Goal: Contribute content: Add original content to the website for others to see

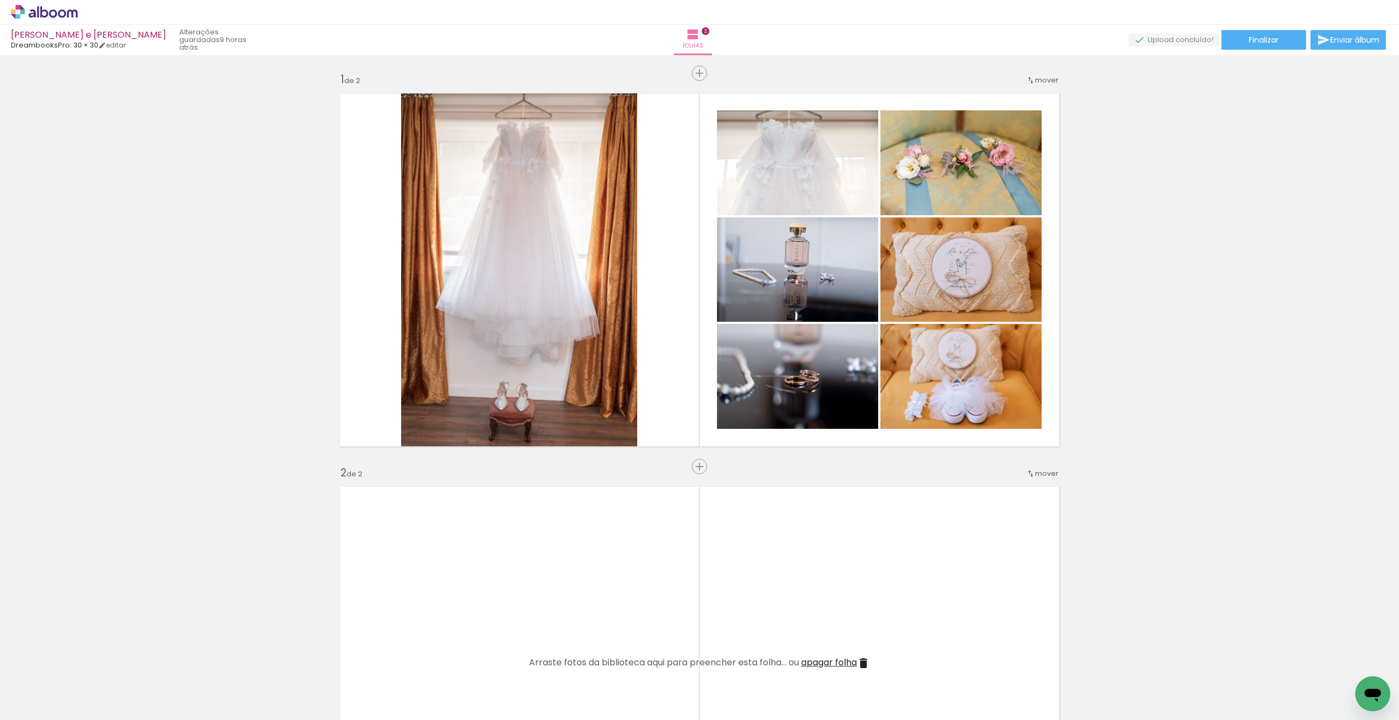
click at [83, 711] on quentale-thumb at bounding box center [109, 683] width 61 height 63
drag, startPoint x: 86, startPoint y: 715, endPoint x: 127, endPoint y: 716, distance: 40.5
click at [90, 716] on iron-horizontal-list at bounding box center [79, 686] width 22 height 68
click at [79, 709] on iron-horizontal-list at bounding box center [79, 686] width 22 height 68
click at [83, 714] on quentale-thumb at bounding box center [109, 683] width 61 height 63
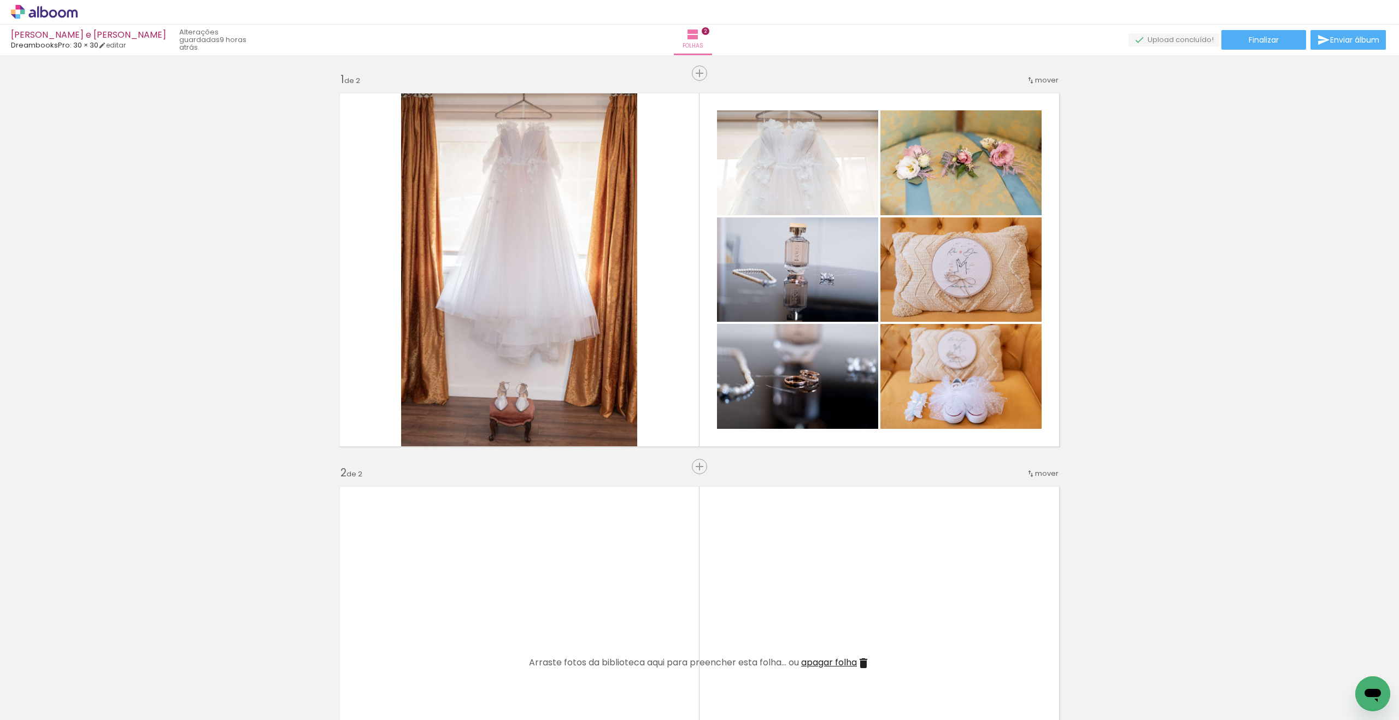
click at [150, 692] on quentale-thumb at bounding box center [170, 683] width 61 height 63
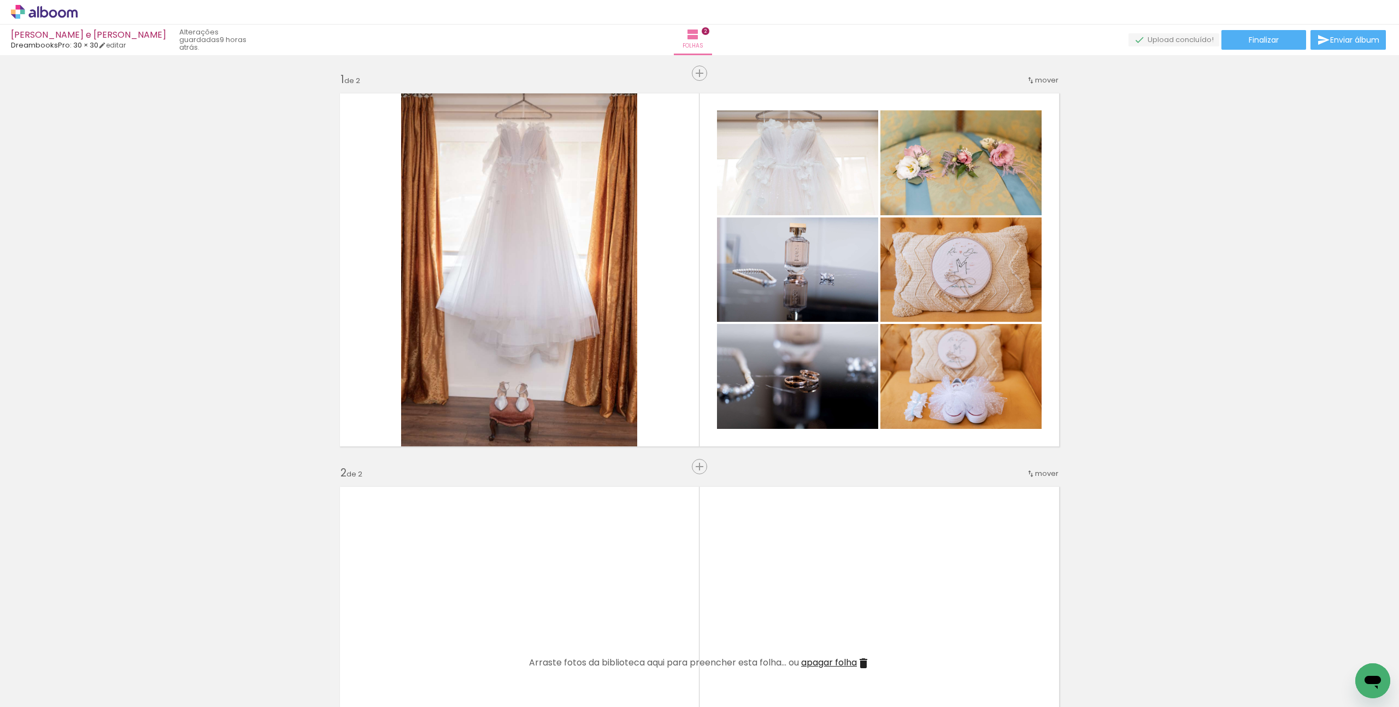
scroll to position [0, 350]
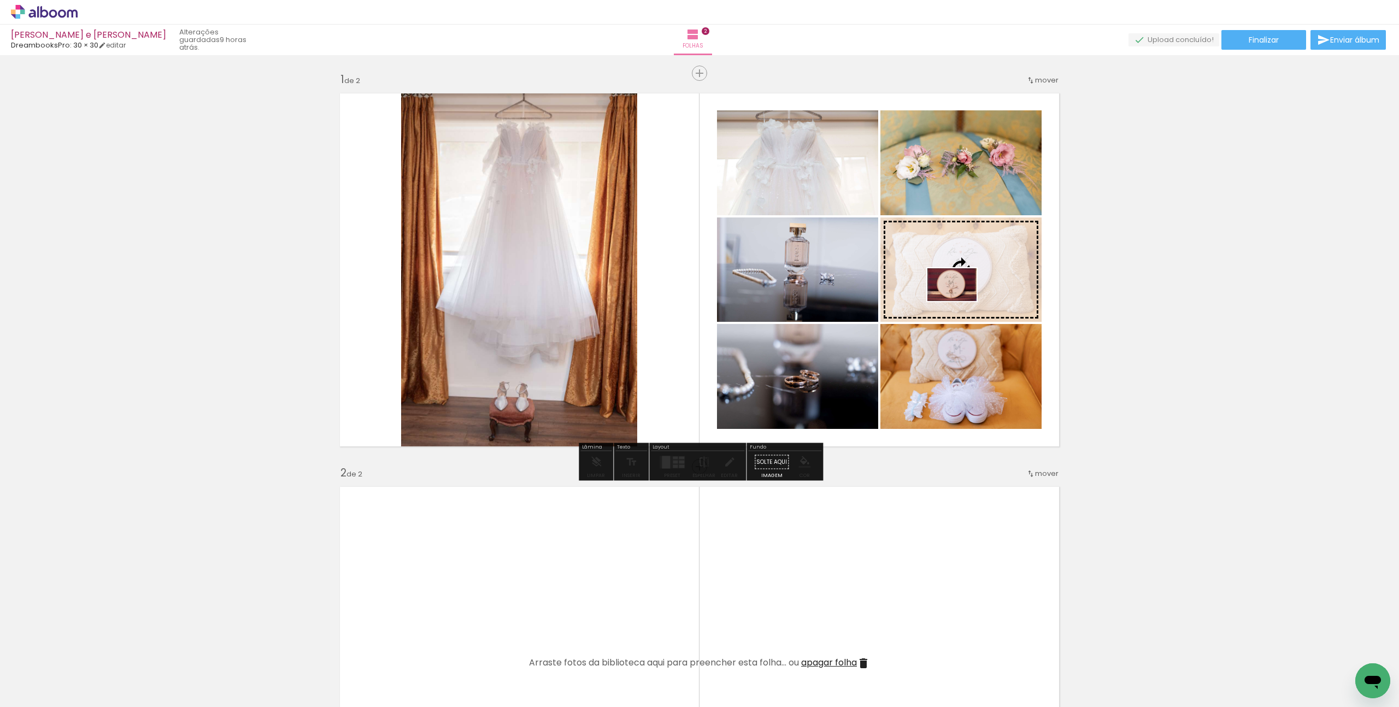
drag, startPoint x: 609, startPoint y: 678, endPoint x: 960, endPoint y: 301, distance: 515.0
click at [960, 301] on quentale-workspace at bounding box center [699, 353] width 1399 height 707
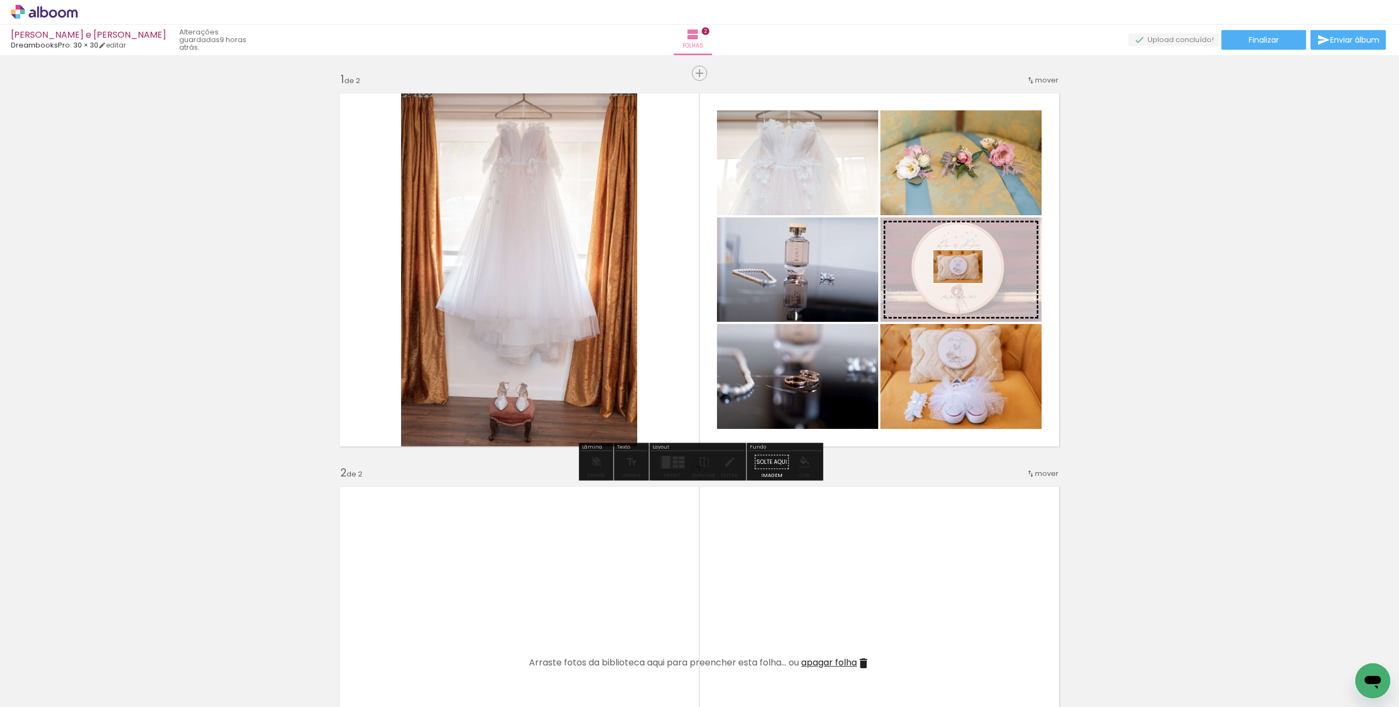
drag, startPoint x: 83, startPoint y: 668, endPoint x: 966, endPoint y: 283, distance: 963.7
click at [966, 283] on quentale-workspace at bounding box center [699, 353] width 1399 height 707
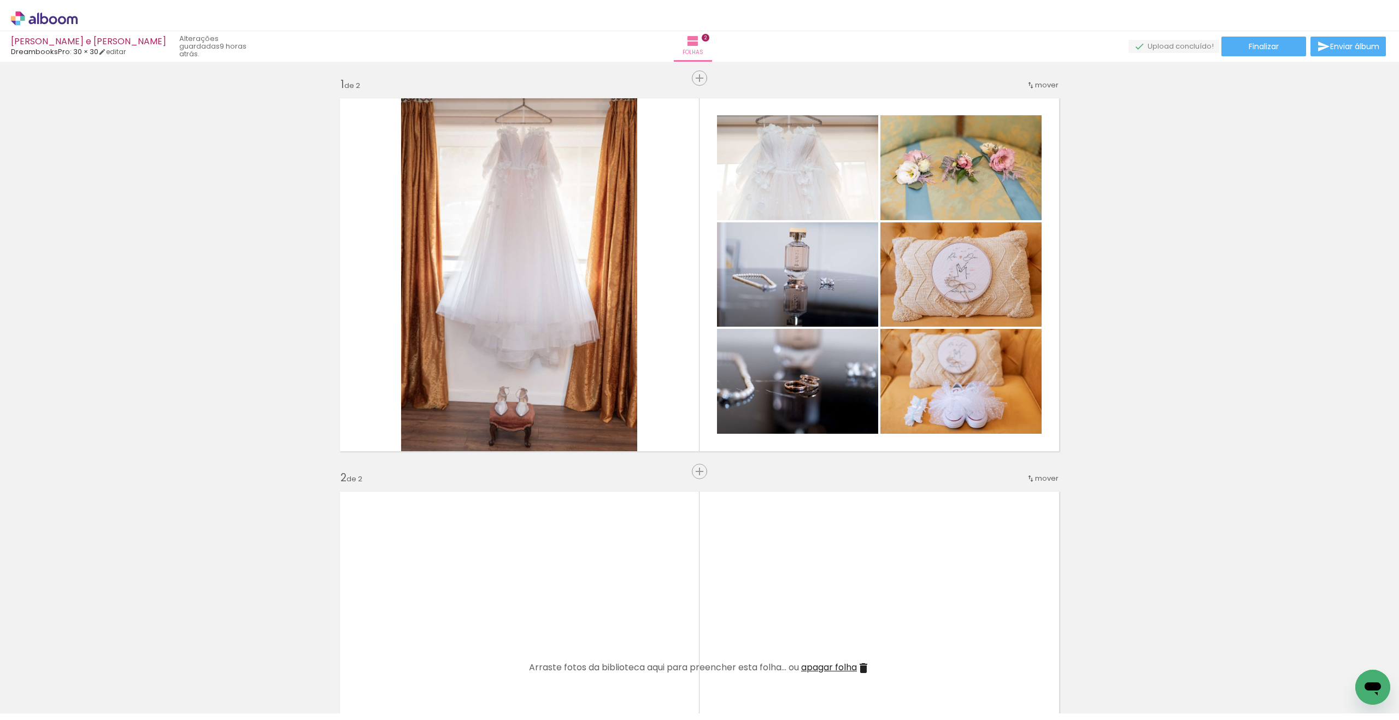
scroll to position [2, 0]
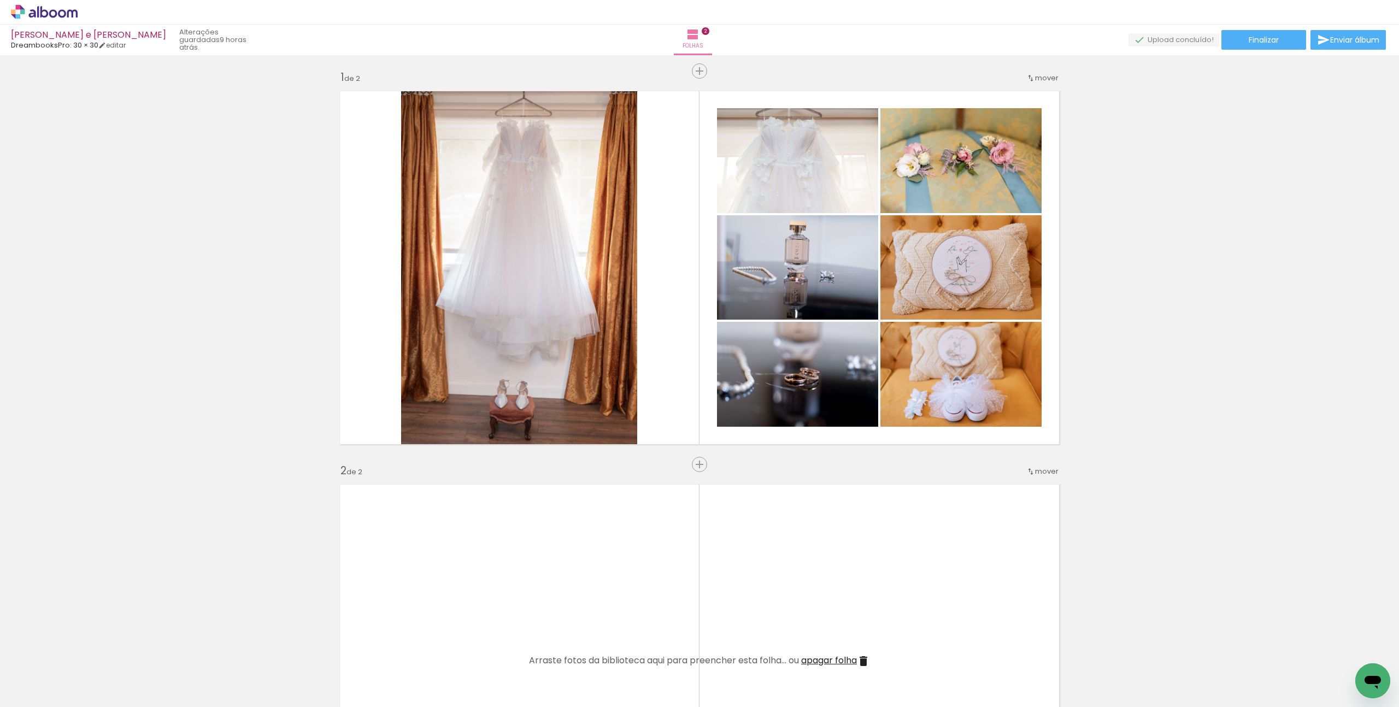
click at [582, 669] on div at bounding box center [555, 670] width 54 height 36
click at [467, 673] on quentale-thumb at bounding box center [493, 670] width 61 height 63
click at [167, 677] on div at bounding box center [188, 670] width 54 height 36
click at [284, 677] on quentale-thumb at bounding box center [310, 670] width 61 height 63
click at [530, 583] on quentale-layouter at bounding box center [699, 661] width 732 height 366
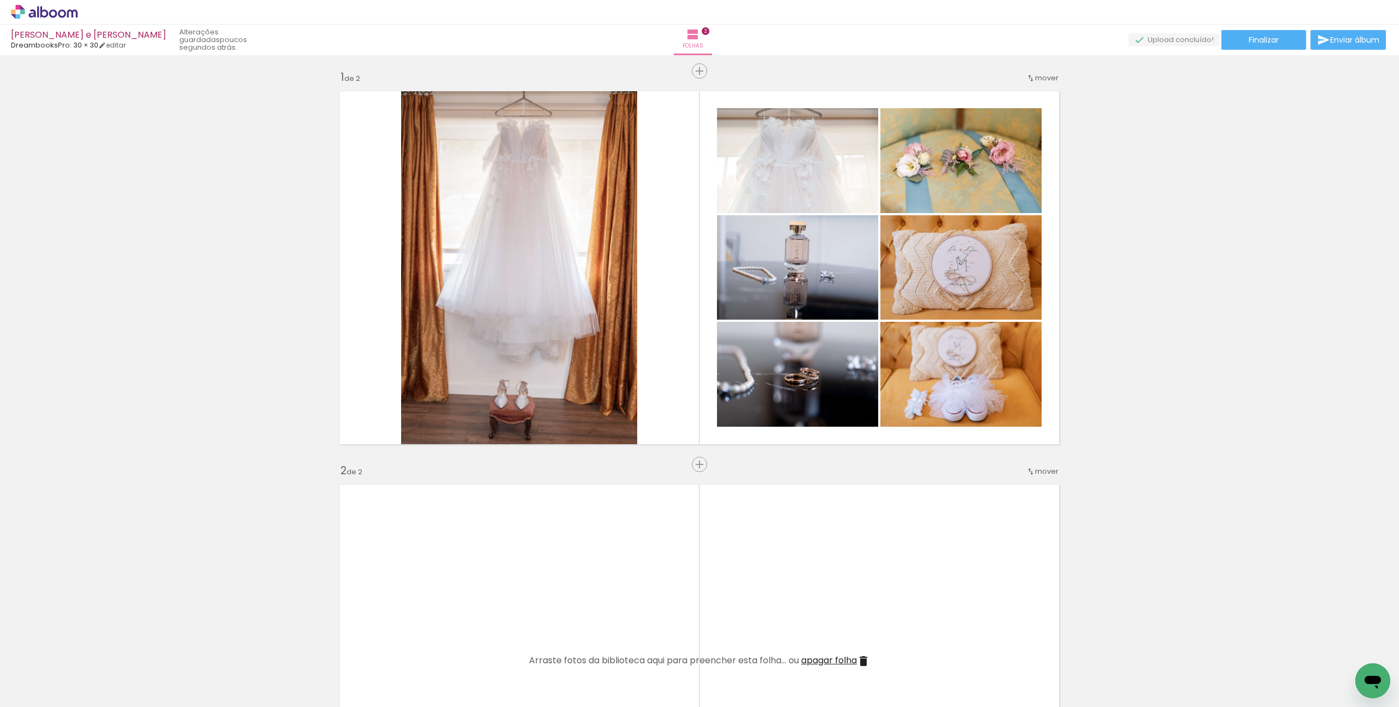
click at [346, 674] on quentale-thumb at bounding box center [371, 670] width 61 height 63
click at [162, 697] on quentale-thumb at bounding box center [187, 670] width 61 height 63
click at [131, 701] on quentale-thumb at bounding box center [126, 670] width 61 height 63
click at [91, 697] on quentale-thumb at bounding box center [65, 670] width 61 height 63
click at [72, 696] on quentale-thumb at bounding box center [65, 670] width 61 height 63
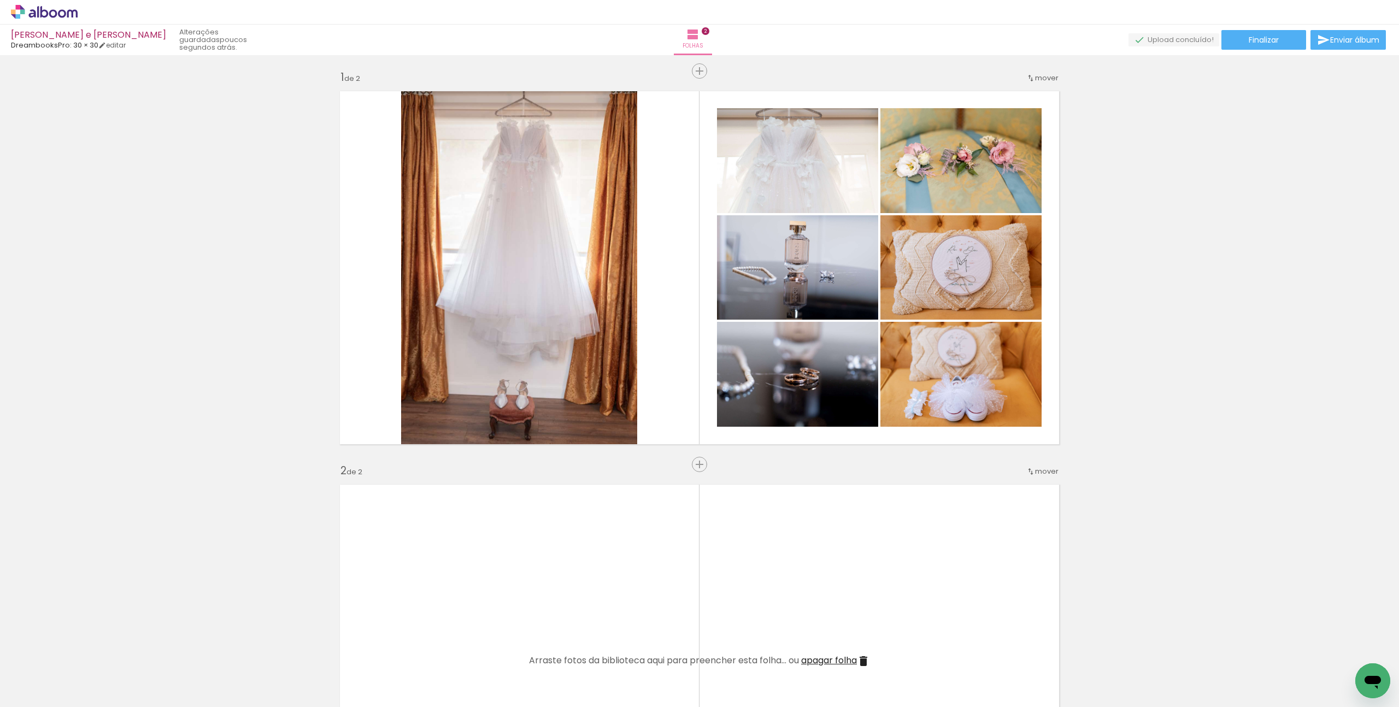
click at [68, 698] on div "Biblioteca 287 fotos Todas as fotos Não utilizadas Adicionar Fotos" at bounding box center [34, 673] width 68 height 54
click at [212, 660] on div at bounding box center [188, 670] width 54 height 36
click at [777, 661] on div at bounding box center [800, 670] width 54 height 36
click at [720, 695] on quentale-thumb at bounding box center [738, 670] width 61 height 63
click at [719, 701] on quentale-thumb at bounding box center [738, 670] width 61 height 63
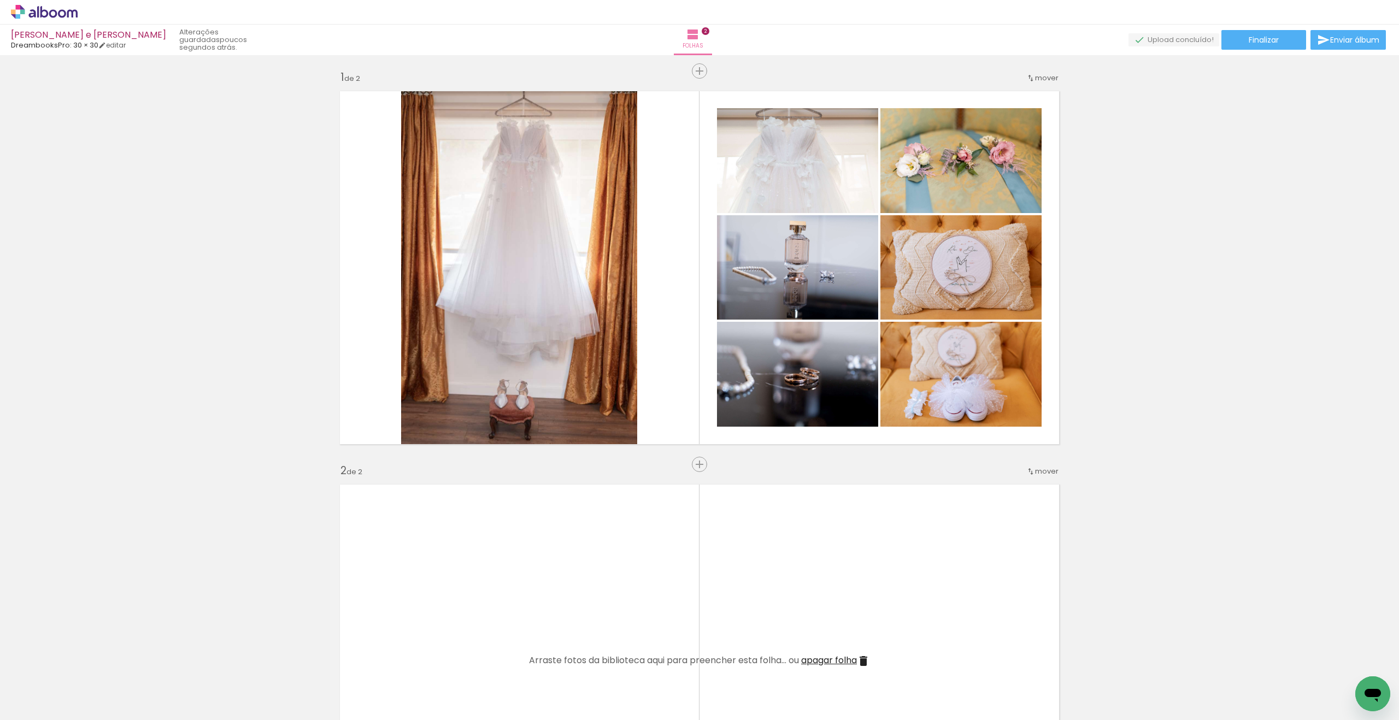
click at [478, 708] on quentale-thumb at bounding box center [493, 683] width 61 height 63
click at [486, 692] on div at bounding box center [494, 684] width 54 height 36
click at [390, 709] on quentale-thumb at bounding box center [371, 683] width 61 height 63
click at [76, 709] on quentale-thumb at bounding box center [65, 683] width 61 height 63
click at [0, 709] on div "Biblioteca 287 fotos Todas as fotos Não utilizadas Adicionar Fotos" at bounding box center [0, 686] width 0 height 68
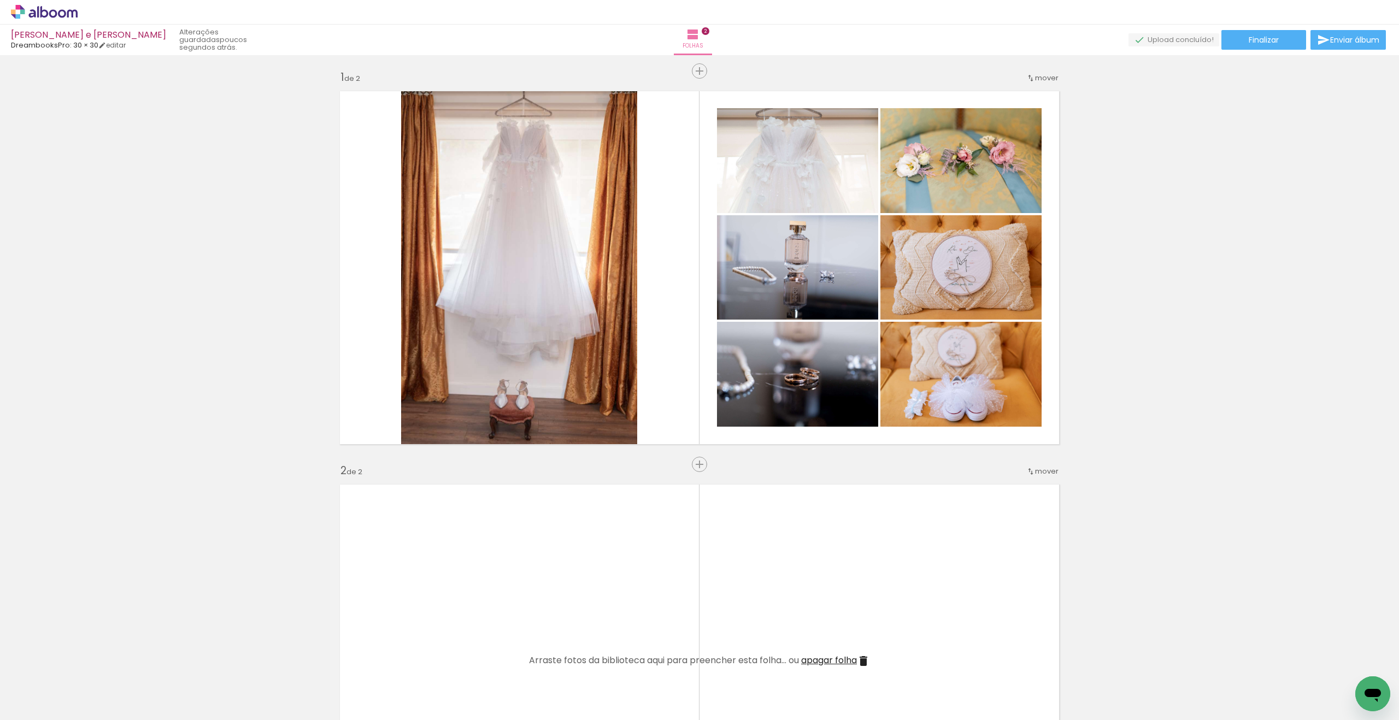
click at [121, 714] on quentale-thumb at bounding box center [126, 683] width 61 height 63
click at [179, 691] on div at bounding box center [188, 684] width 54 height 36
click at [803, 558] on quentale-layouter at bounding box center [699, 661] width 732 height 366
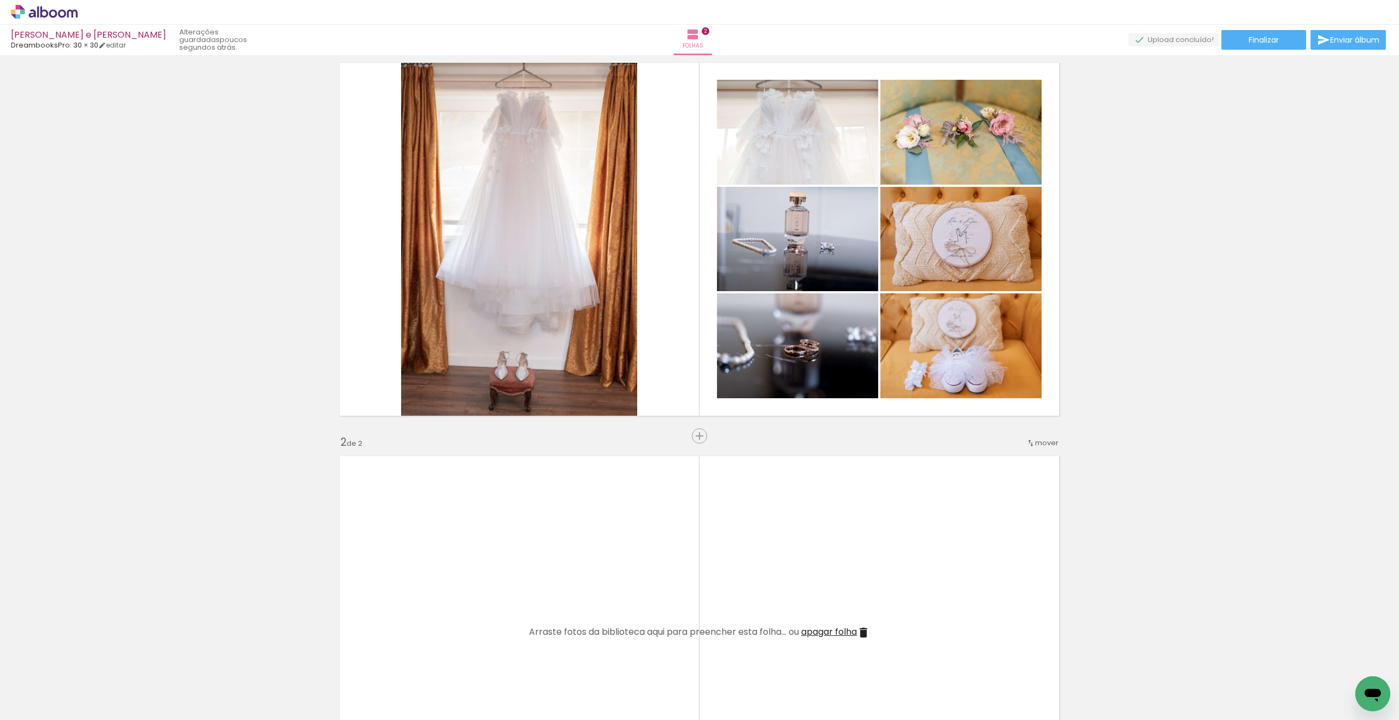
scroll to position [33, 0]
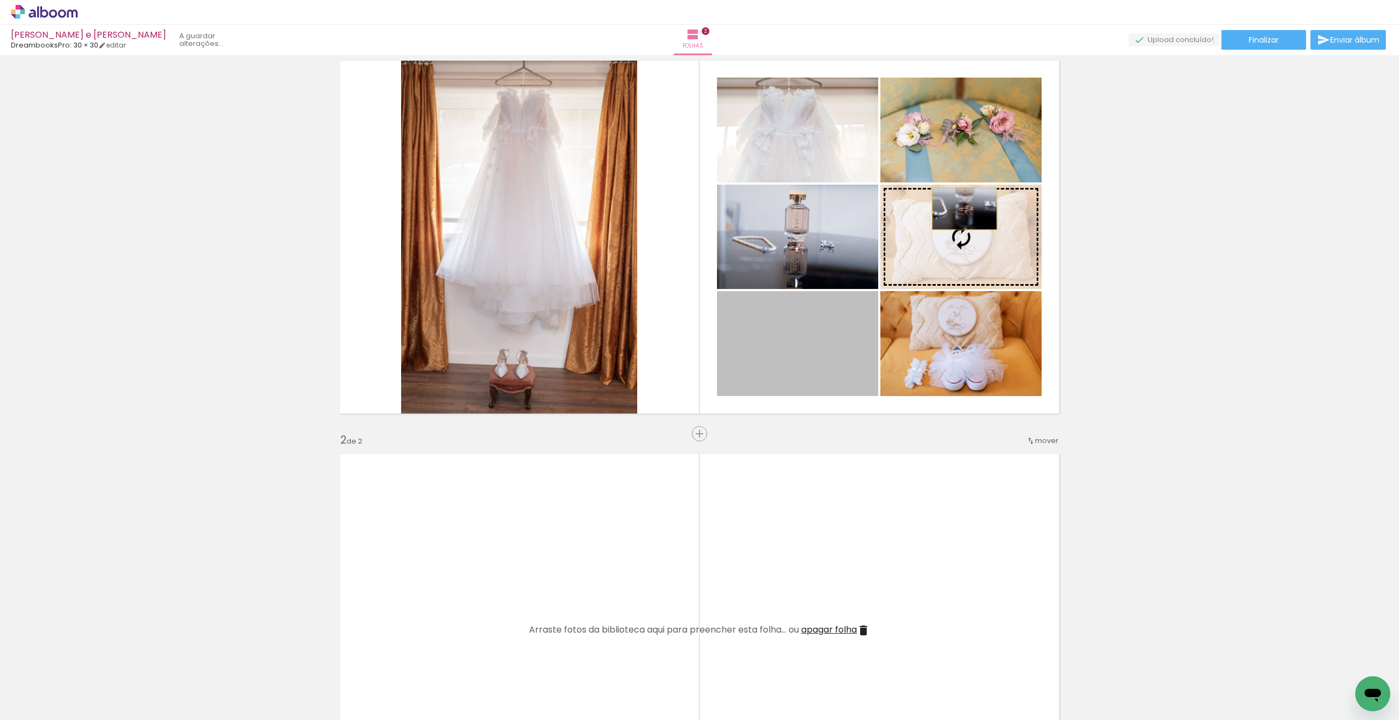
drag, startPoint x: 818, startPoint y: 377, endPoint x: 965, endPoint y: 209, distance: 222.7
click at [0, 0] on slot at bounding box center [0, 0] width 0 height 0
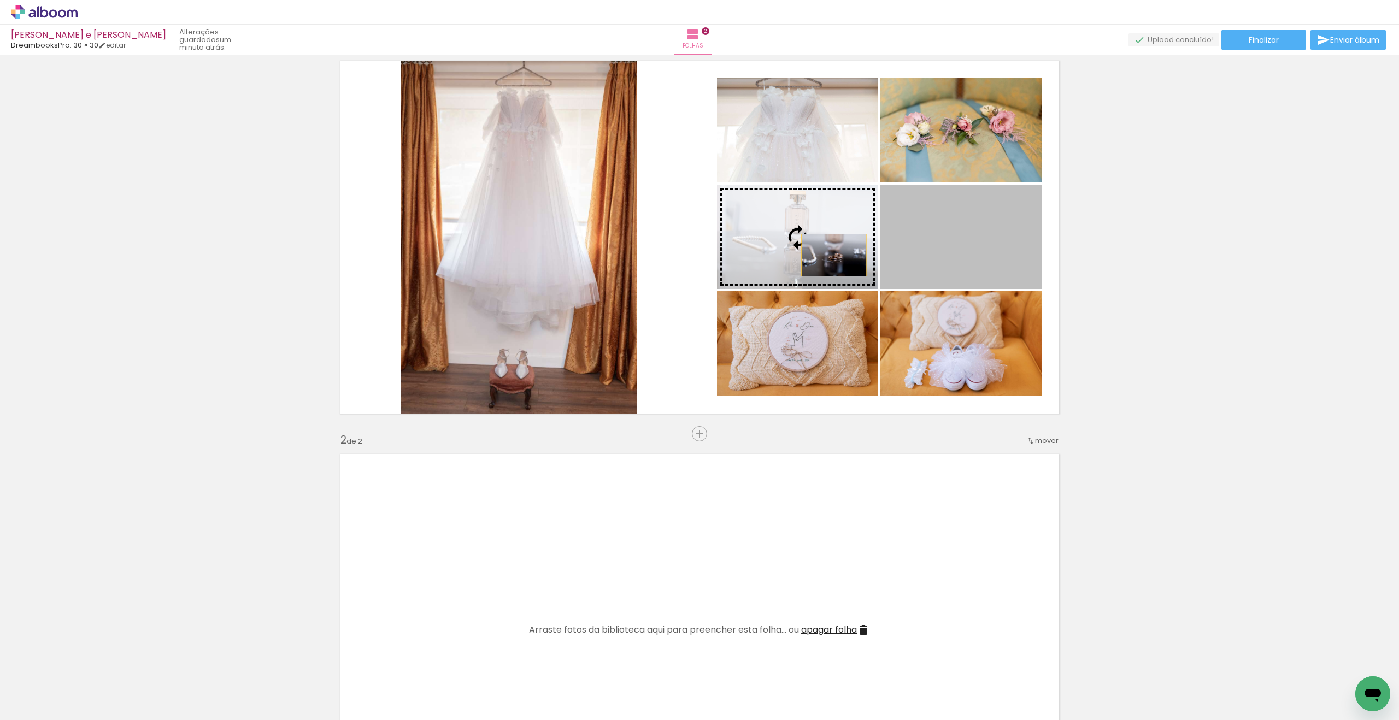
drag, startPoint x: 1007, startPoint y: 249, endPoint x: 834, endPoint y: 255, distance: 173.3
click at [0, 0] on slot at bounding box center [0, 0] width 0 height 0
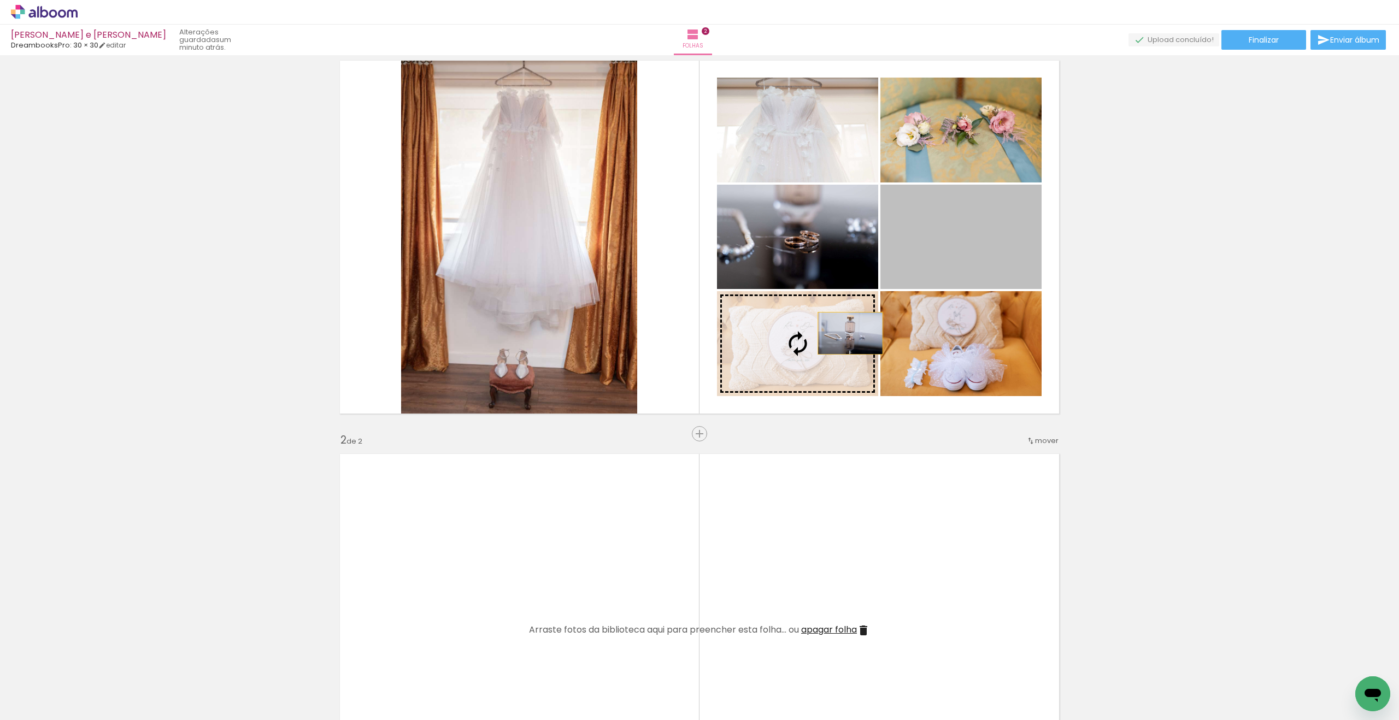
drag, startPoint x: 960, startPoint y: 235, endPoint x: 850, endPoint y: 334, distance: 147.8
click at [0, 0] on slot at bounding box center [0, 0] width 0 height 0
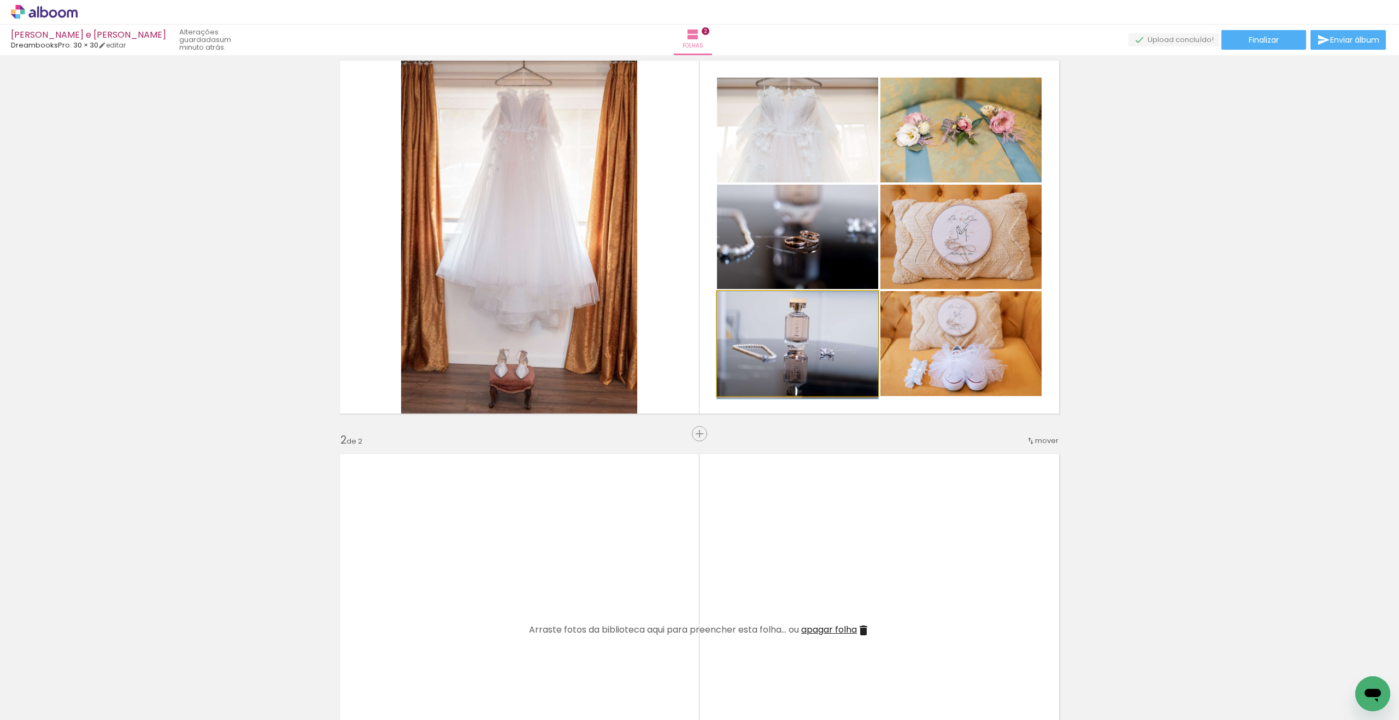
drag, startPoint x: 811, startPoint y: 351, endPoint x: 800, endPoint y: 355, distance: 11.9
click at [698, 691] on div at bounding box center [678, 684] width 54 height 36
drag, startPoint x: 731, startPoint y: 551, endPoint x: 739, endPoint y: 463, distance: 88.3
click at [739, 463] on quentale-layouter at bounding box center [699, 631] width 732 height 366
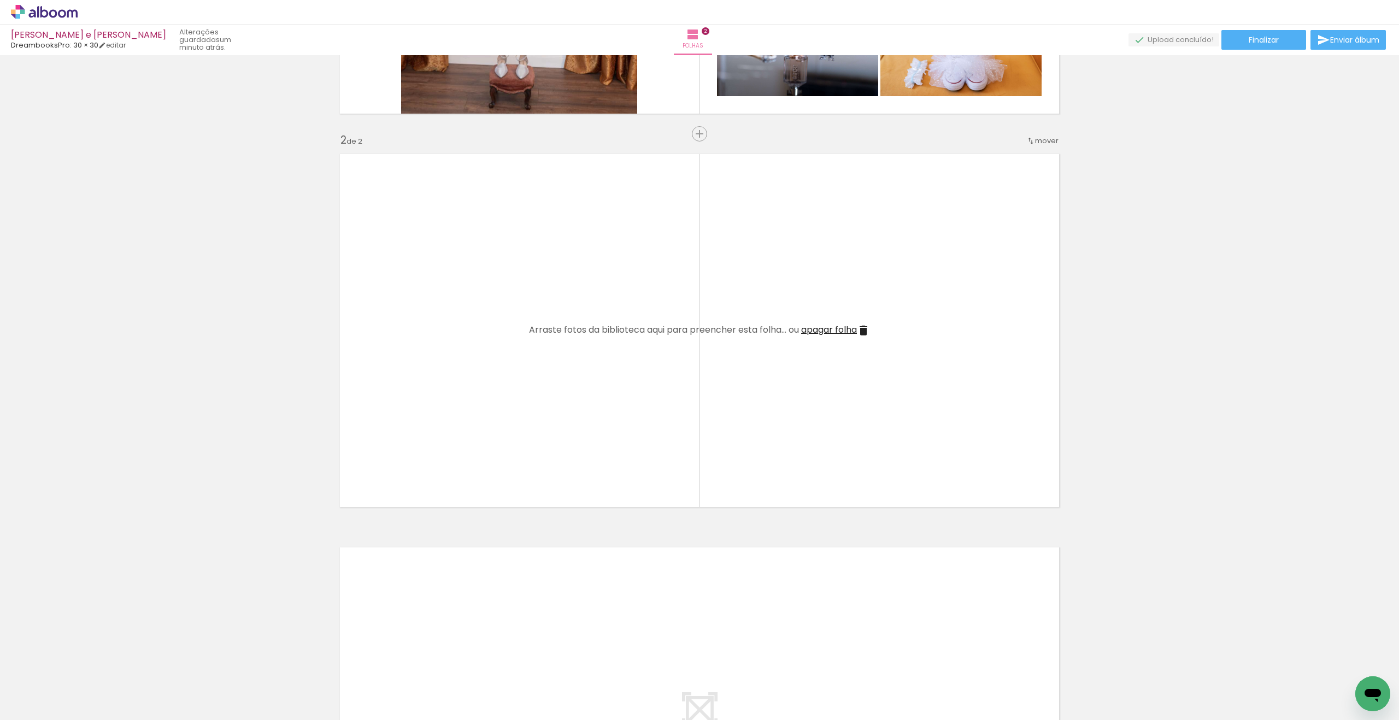
scroll to position [331, 0]
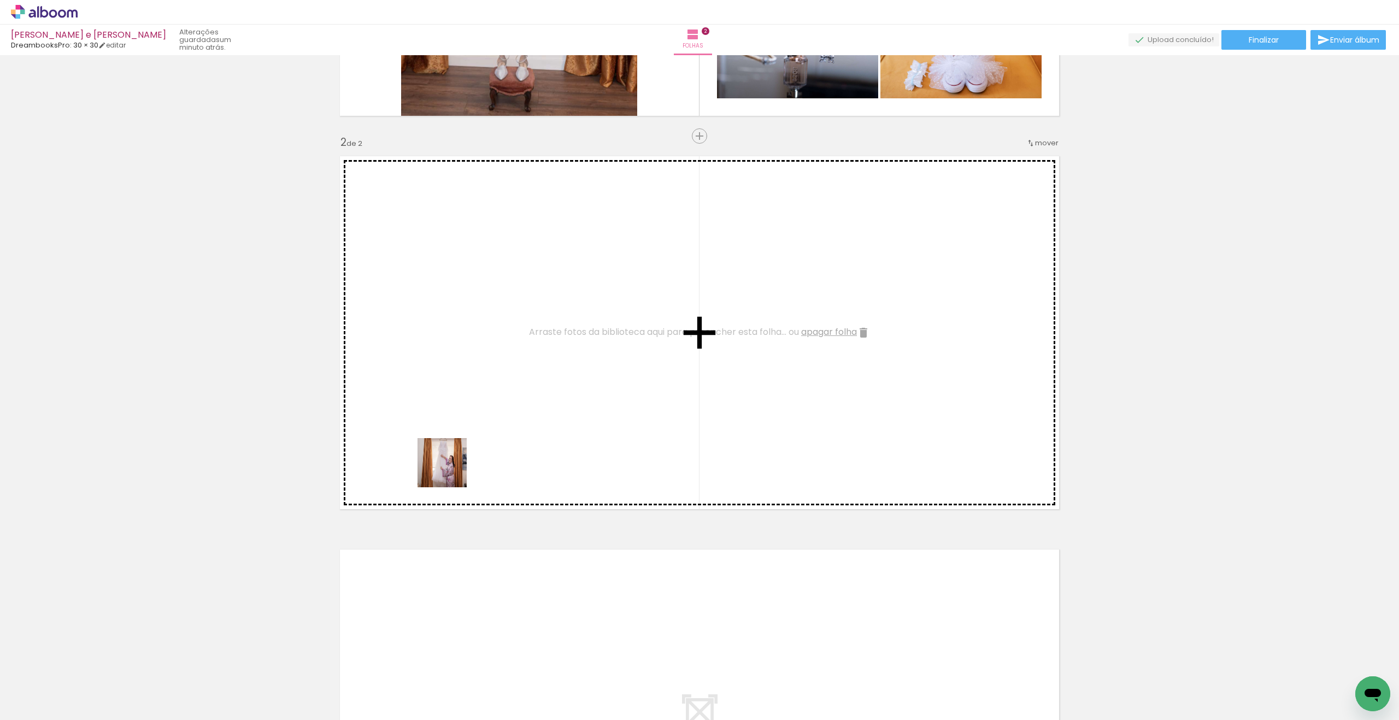
drag, startPoint x: 317, startPoint y: 690, endPoint x: 484, endPoint y: 416, distance: 320.5
click at [484, 416] on quentale-workspace at bounding box center [699, 360] width 1399 height 720
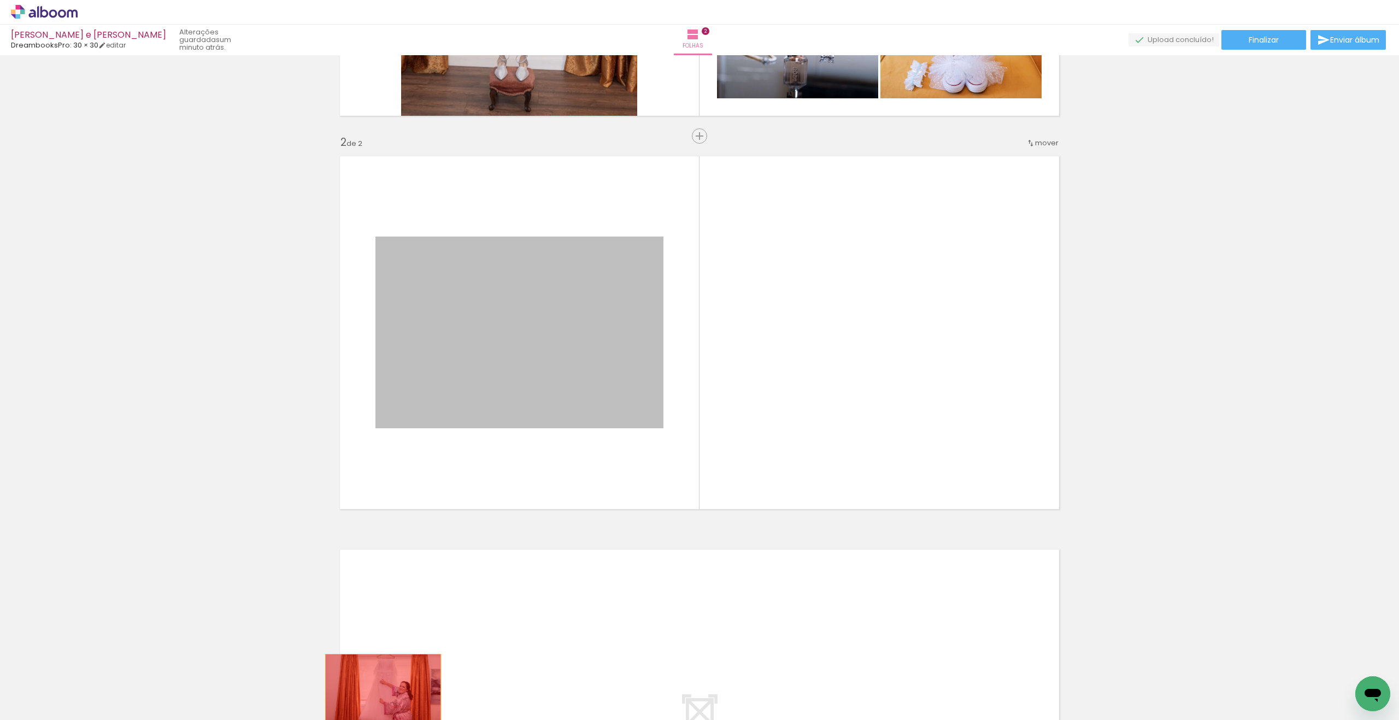
drag, startPoint x: 609, startPoint y: 362, endPoint x: 383, endPoint y: 693, distance: 400.7
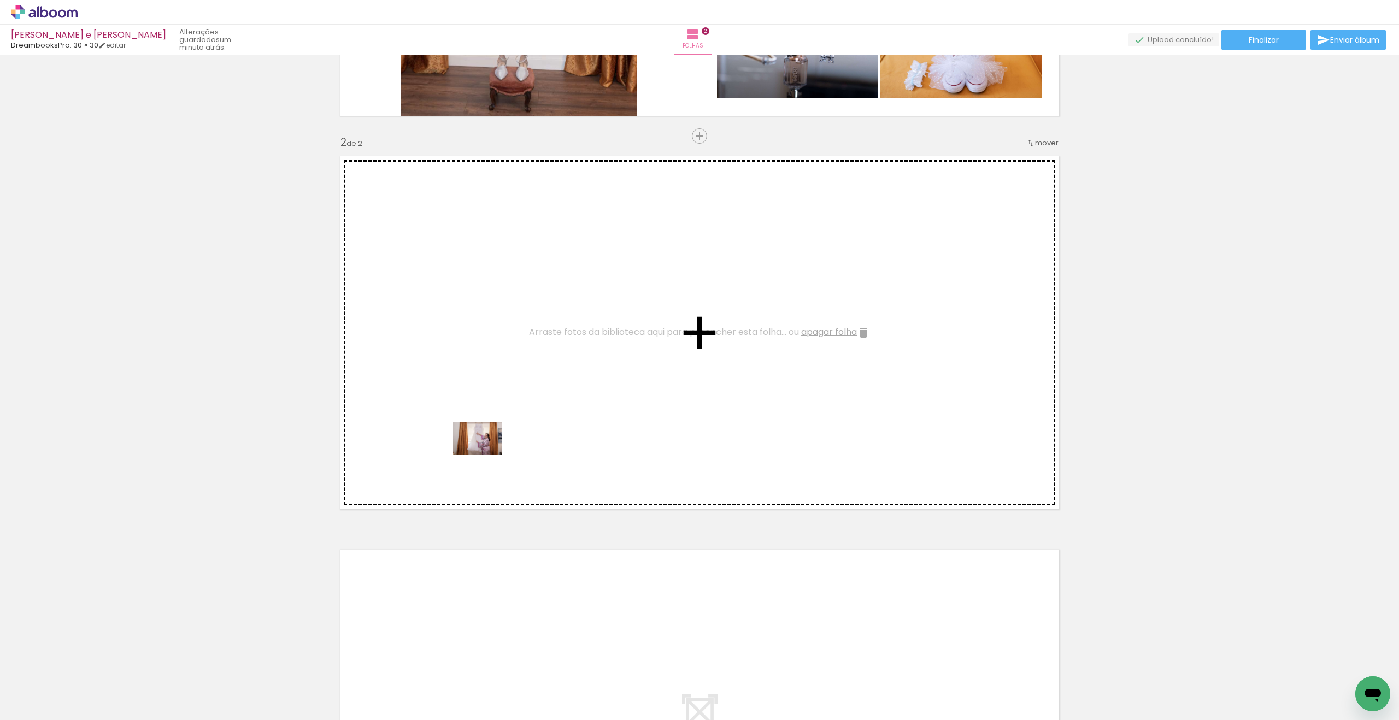
drag, startPoint x: 320, startPoint y: 695, endPoint x: 486, endPoint y: 455, distance: 291.8
click at [486, 455] on quentale-workspace at bounding box center [699, 360] width 1399 height 720
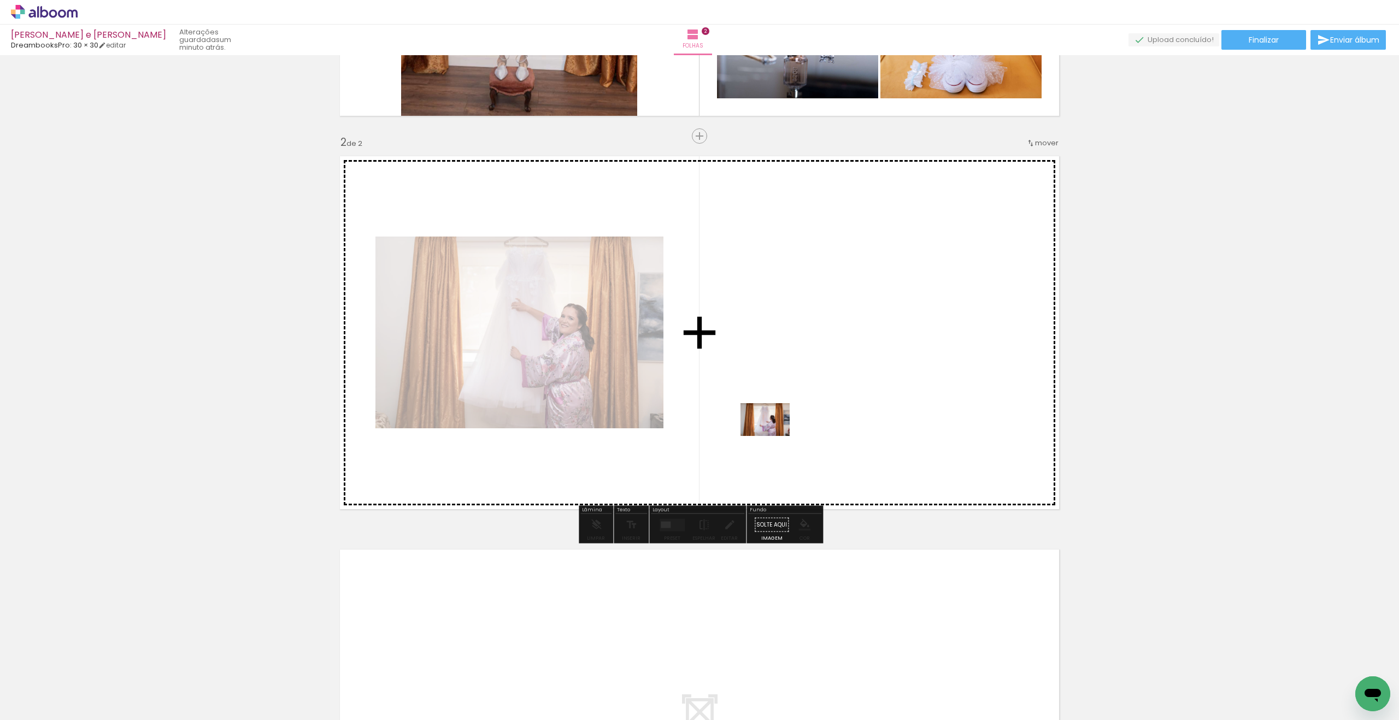
drag, startPoint x: 362, startPoint y: 683, endPoint x: 773, endPoint y: 436, distance: 479.9
click at [773, 436] on quentale-workspace at bounding box center [699, 360] width 1399 height 720
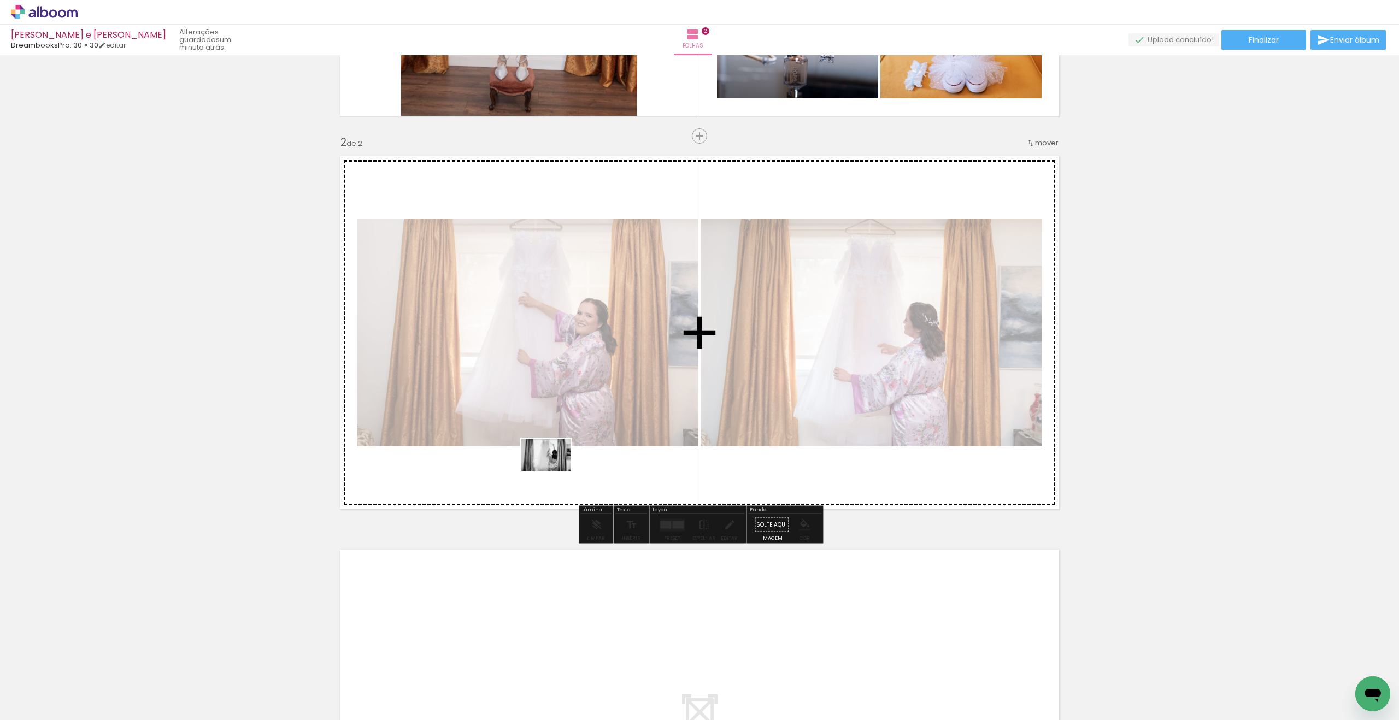
drag, startPoint x: 444, startPoint y: 698, endPoint x: 554, endPoint y: 472, distance: 251.7
click at [554, 472] on quentale-workspace at bounding box center [699, 360] width 1399 height 720
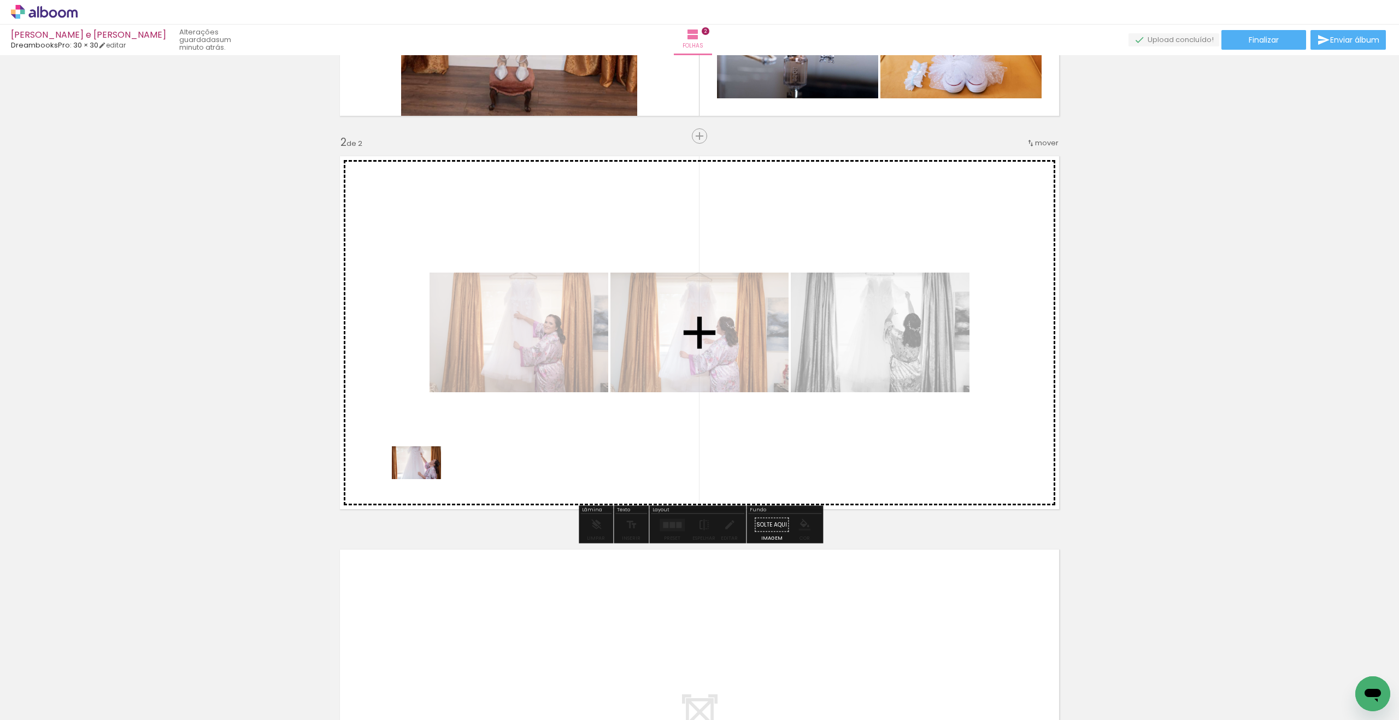
drag, startPoint x: 493, startPoint y: 690, endPoint x: 425, endPoint y: 479, distance: 221.2
click at [425, 479] on quentale-workspace at bounding box center [699, 360] width 1399 height 720
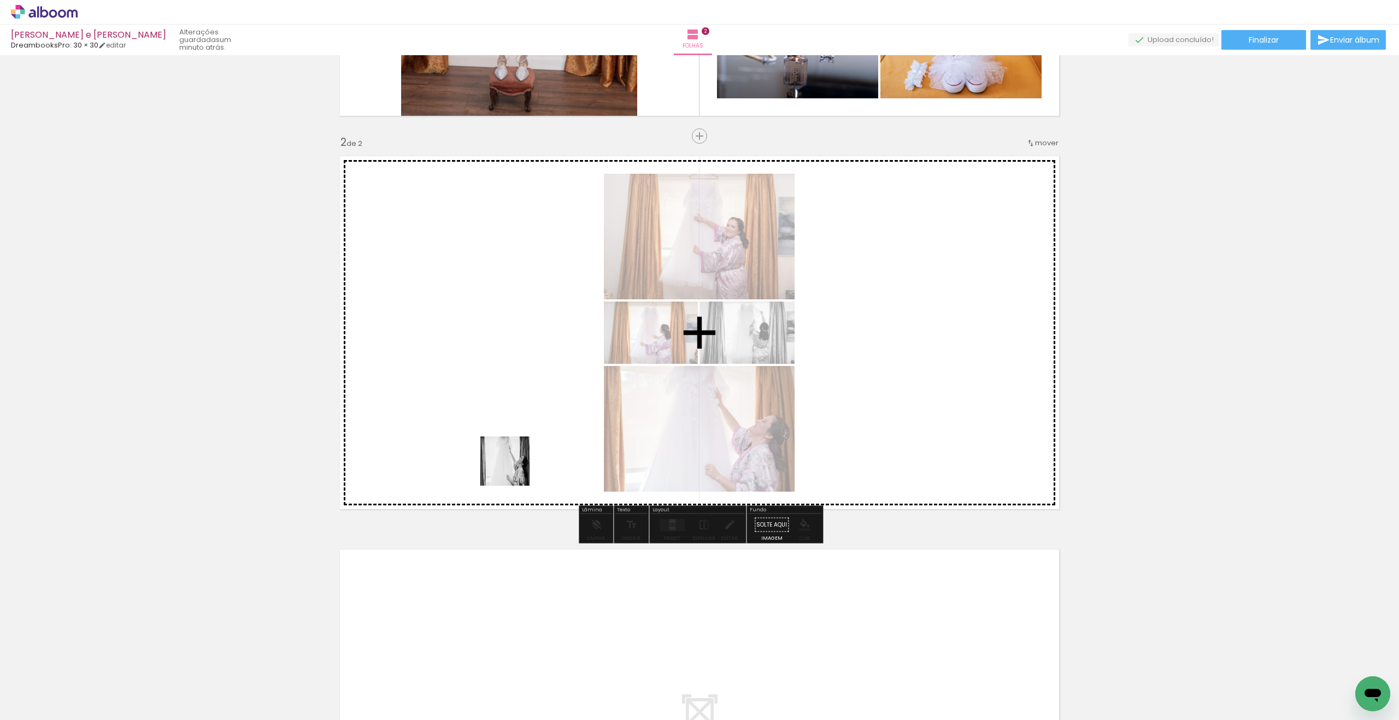
drag, startPoint x: 567, startPoint y: 691, endPoint x: 513, endPoint y: 469, distance: 227.7
click at [513, 469] on quentale-workspace at bounding box center [699, 360] width 1399 height 720
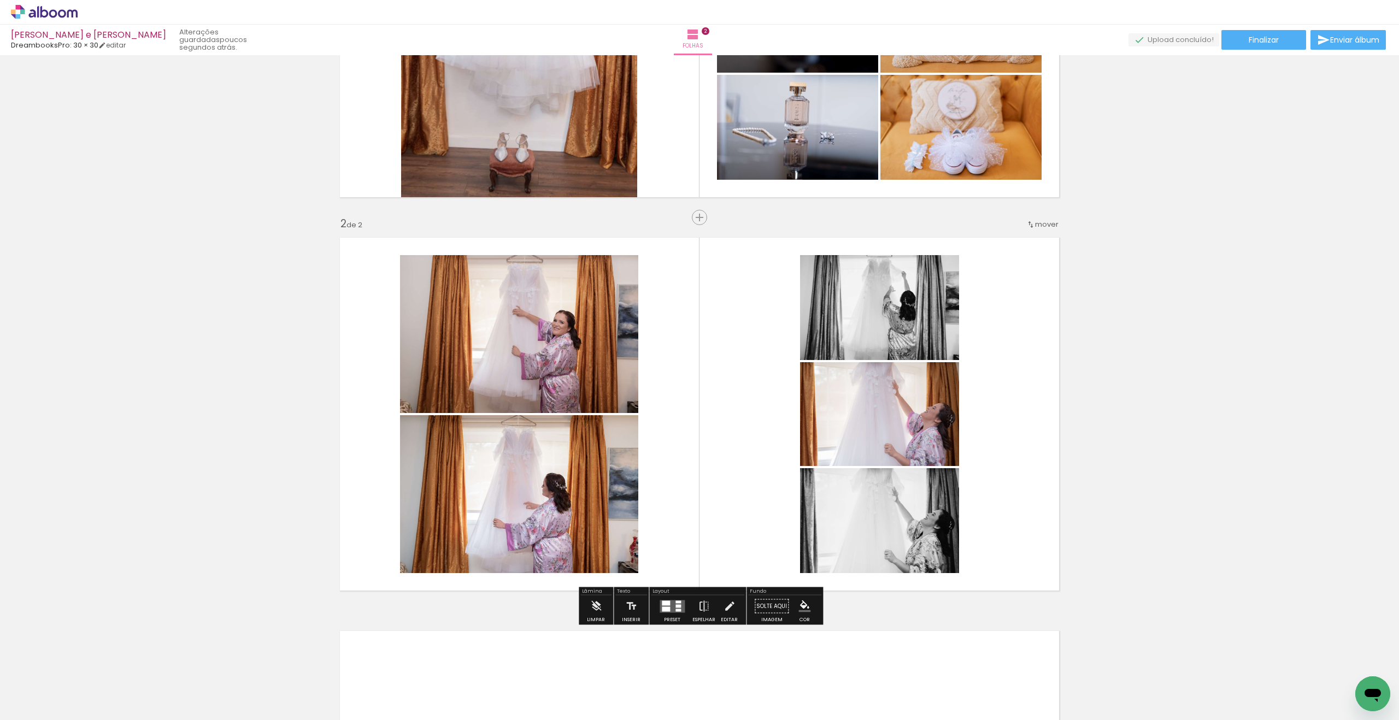
scroll to position [294, 0]
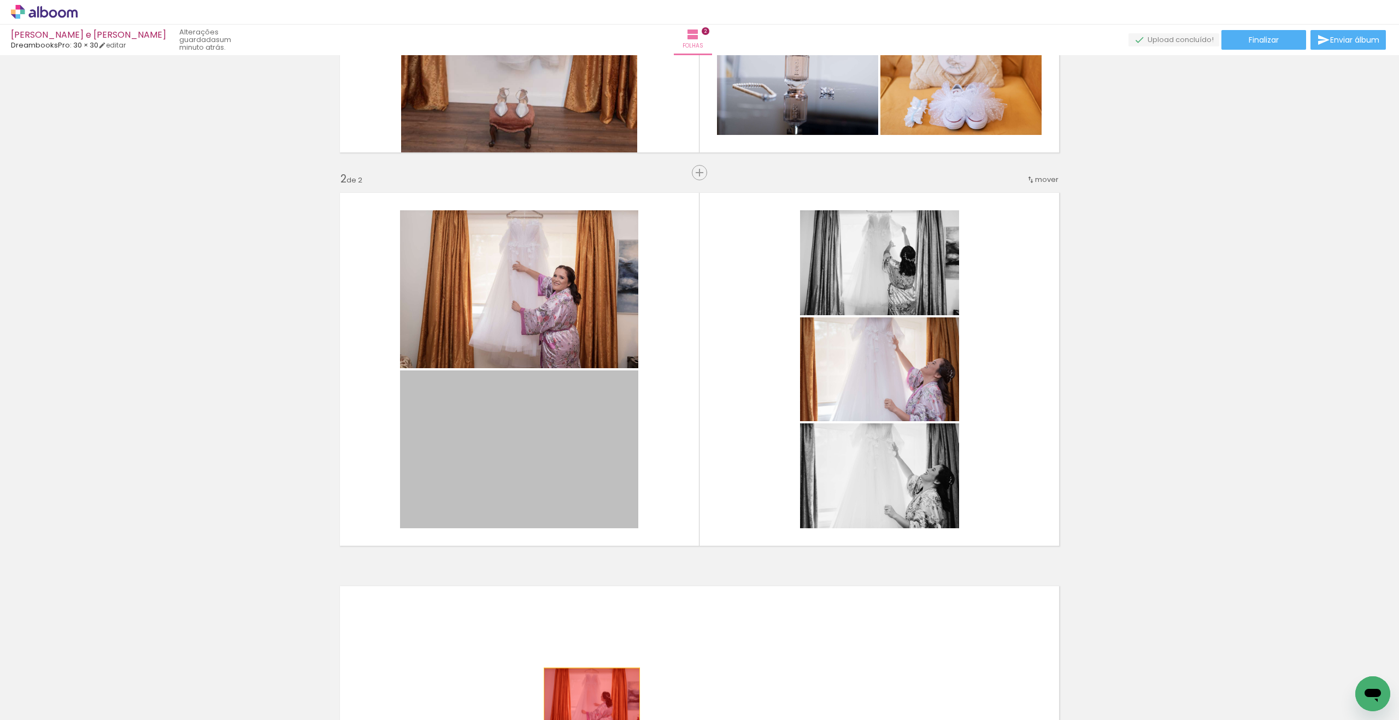
drag, startPoint x: 543, startPoint y: 465, endPoint x: 592, endPoint y: 700, distance: 240.1
click at [592, 700] on quentale-workspace at bounding box center [699, 360] width 1399 height 720
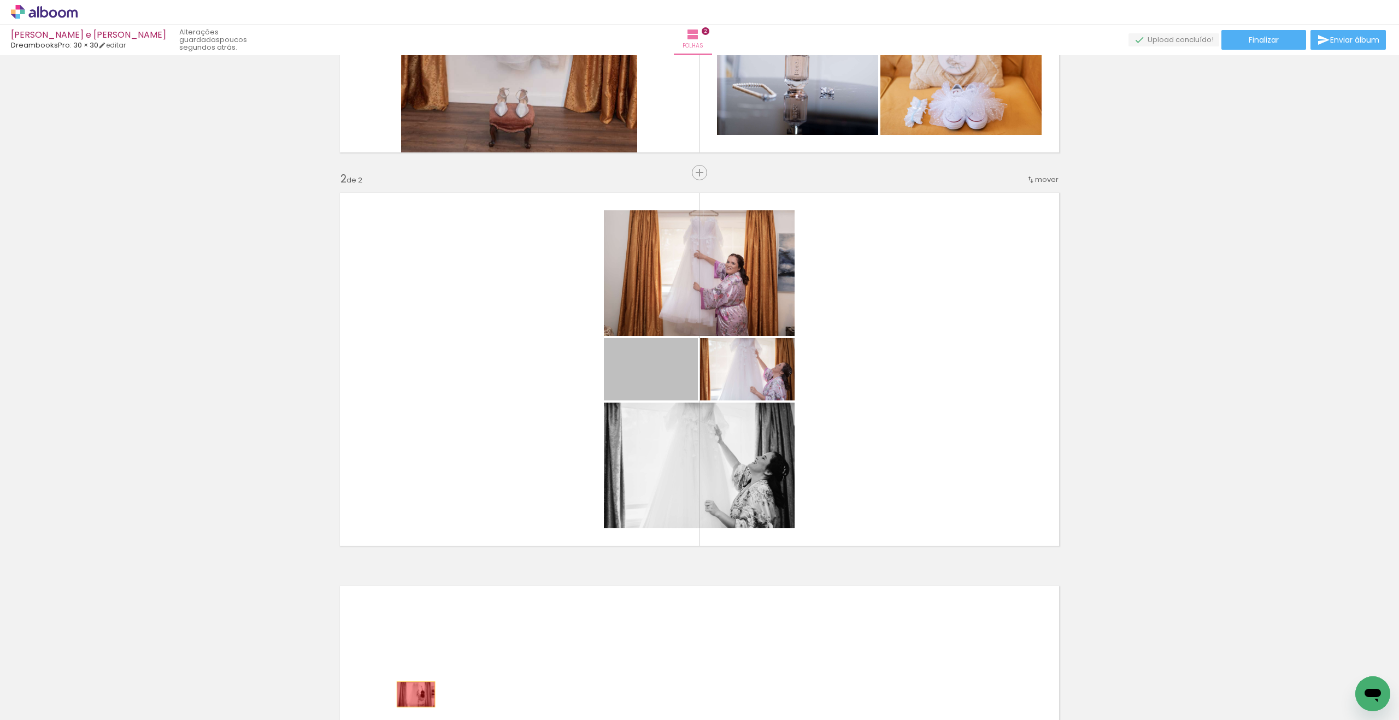
drag, startPoint x: 686, startPoint y: 387, endPoint x: 411, endPoint y: 700, distance: 415.9
click at [416, 697] on quentale-workspace at bounding box center [699, 360] width 1399 height 720
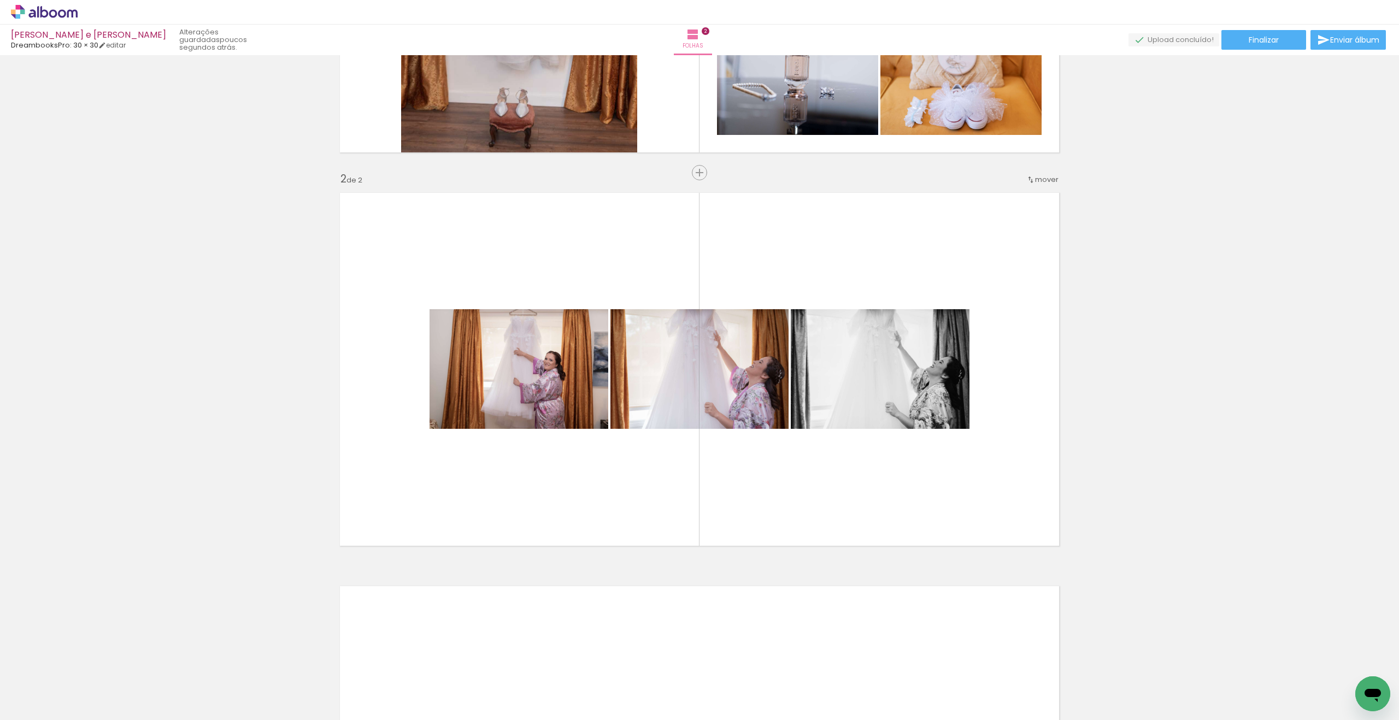
click at [719, 658] on iron-icon at bounding box center [714, 661] width 11 height 11
click at [742, 689] on div at bounding box center [739, 684] width 54 height 36
drag, startPoint x: 742, startPoint y: 689, endPoint x: 736, endPoint y: 694, distance: 7.4
click at [736, 694] on div at bounding box center [739, 684] width 54 height 36
click at [57, 708] on paper-button "Adicionar Fotos" at bounding box center [33, 705] width 53 height 17
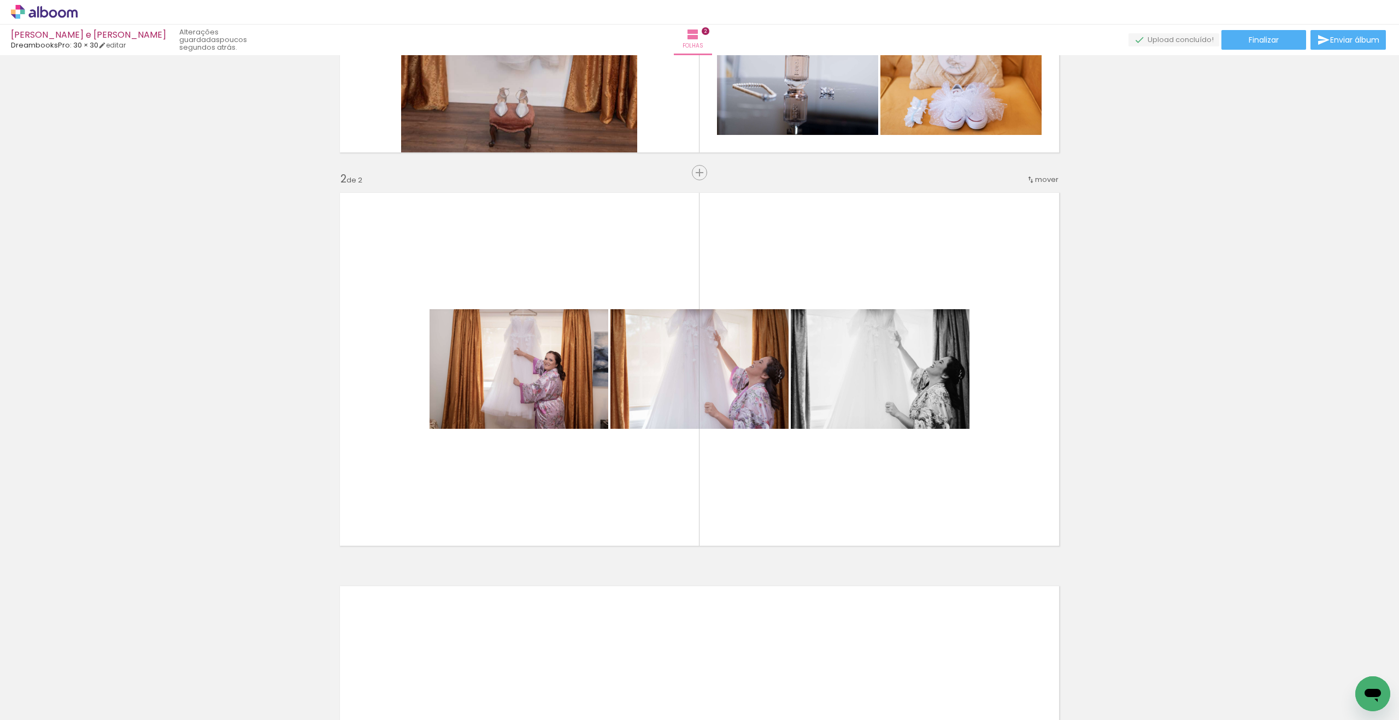
click at [0, 0] on input "file" at bounding box center [0, 0] width 0 height 0
click at [48, 701] on span "Adicionar Fotos" at bounding box center [38, 705] width 33 height 12
click at [0, 0] on input "file" at bounding box center [0, 0] width 0 height 0
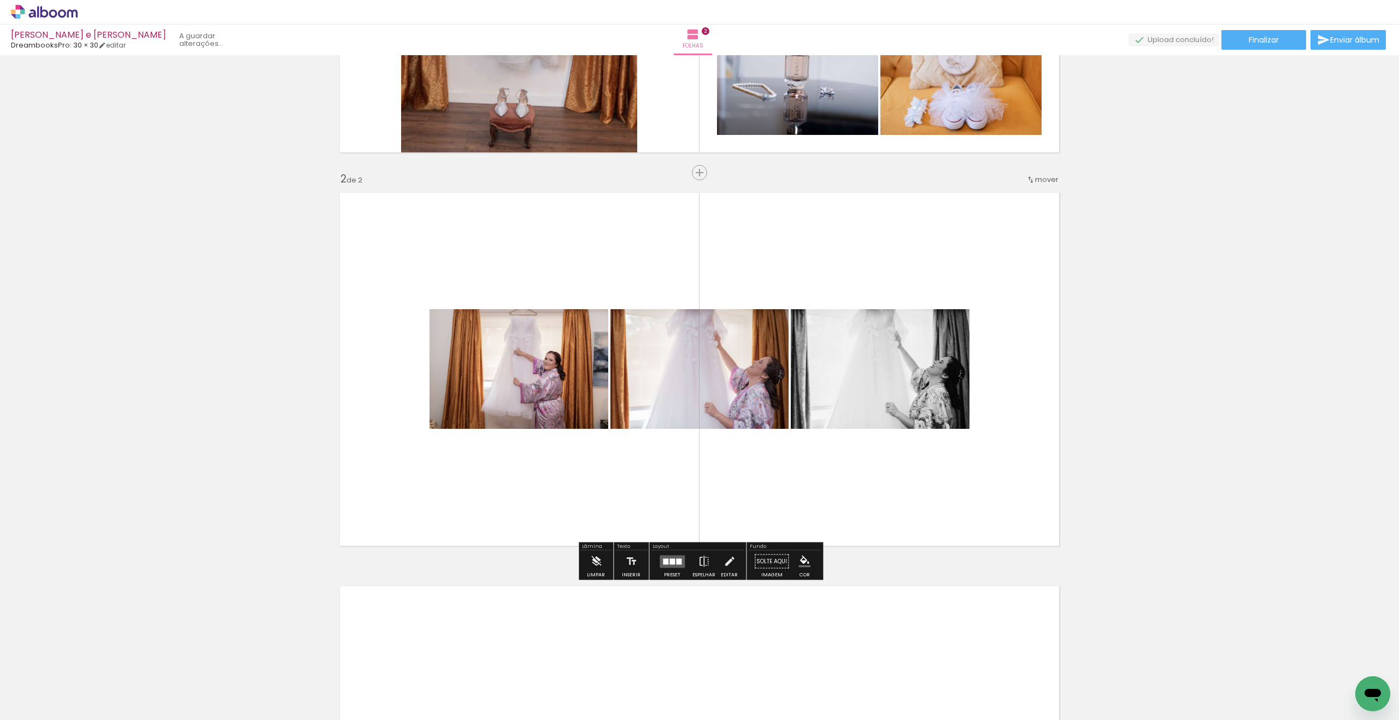
scroll to position [0, 0]
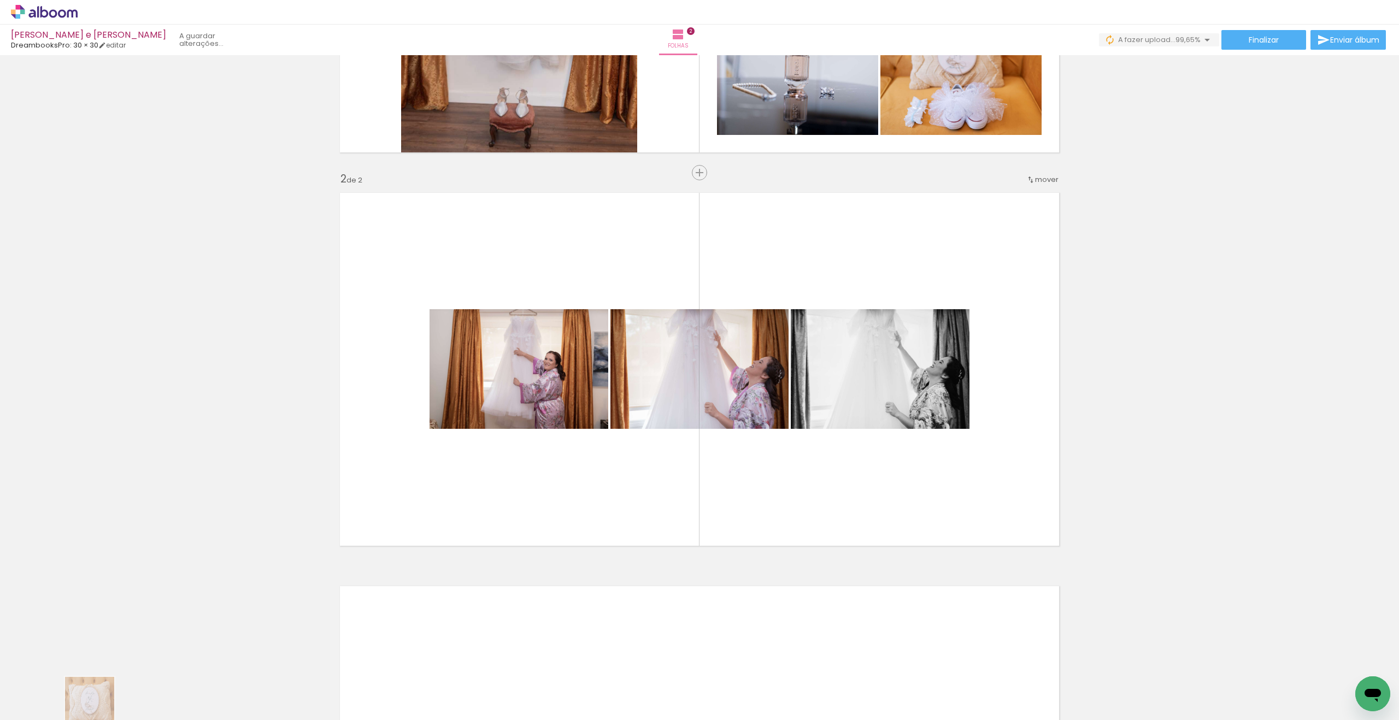
drag, startPoint x: 85, startPoint y: 710, endPoint x: 98, endPoint y: 710, distance: 12.6
click at [96, 710] on quentale-thumb at bounding box center [65, 683] width 61 height 63
click at [374, 681] on div at bounding box center [372, 684] width 54 height 36
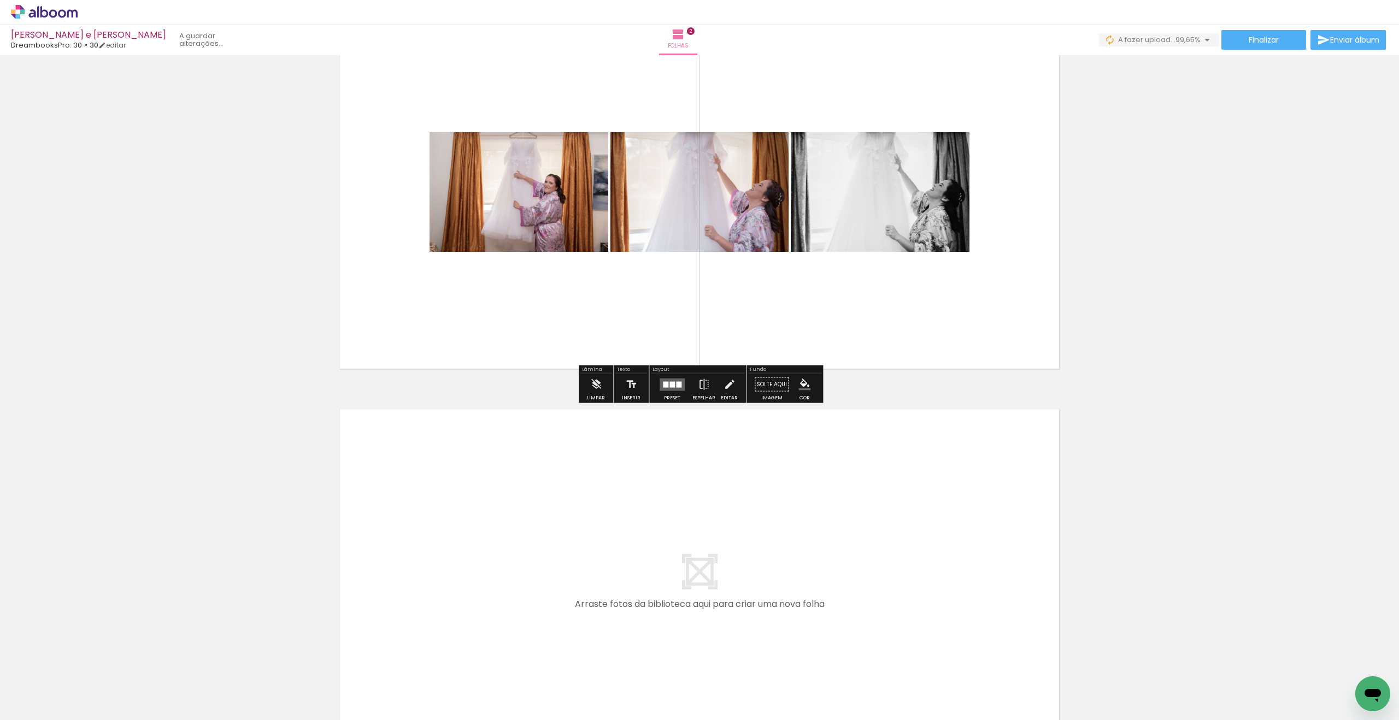
scroll to position [493, 0]
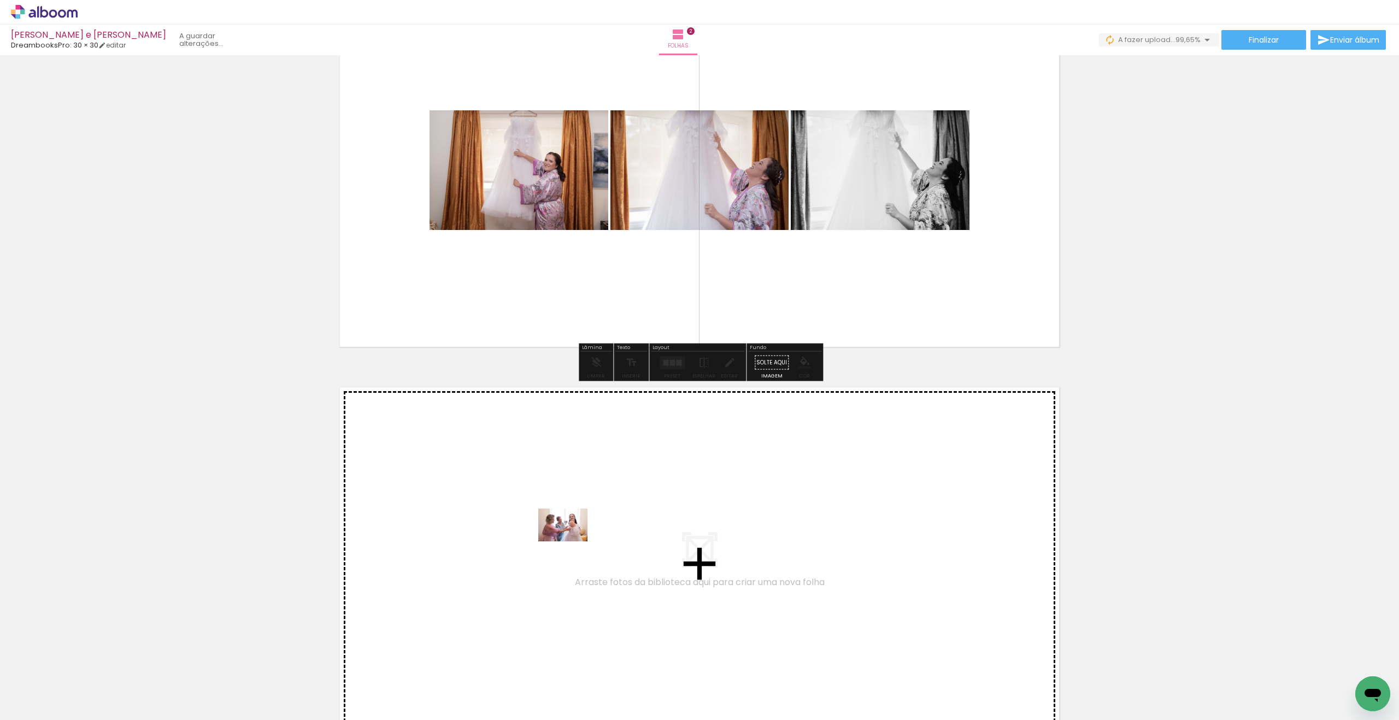
drag, startPoint x: 693, startPoint y: 695, endPoint x: 571, endPoint y: 542, distance: 196.0
click at [571, 542] on quentale-workspace at bounding box center [699, 360] width 1399 height 720
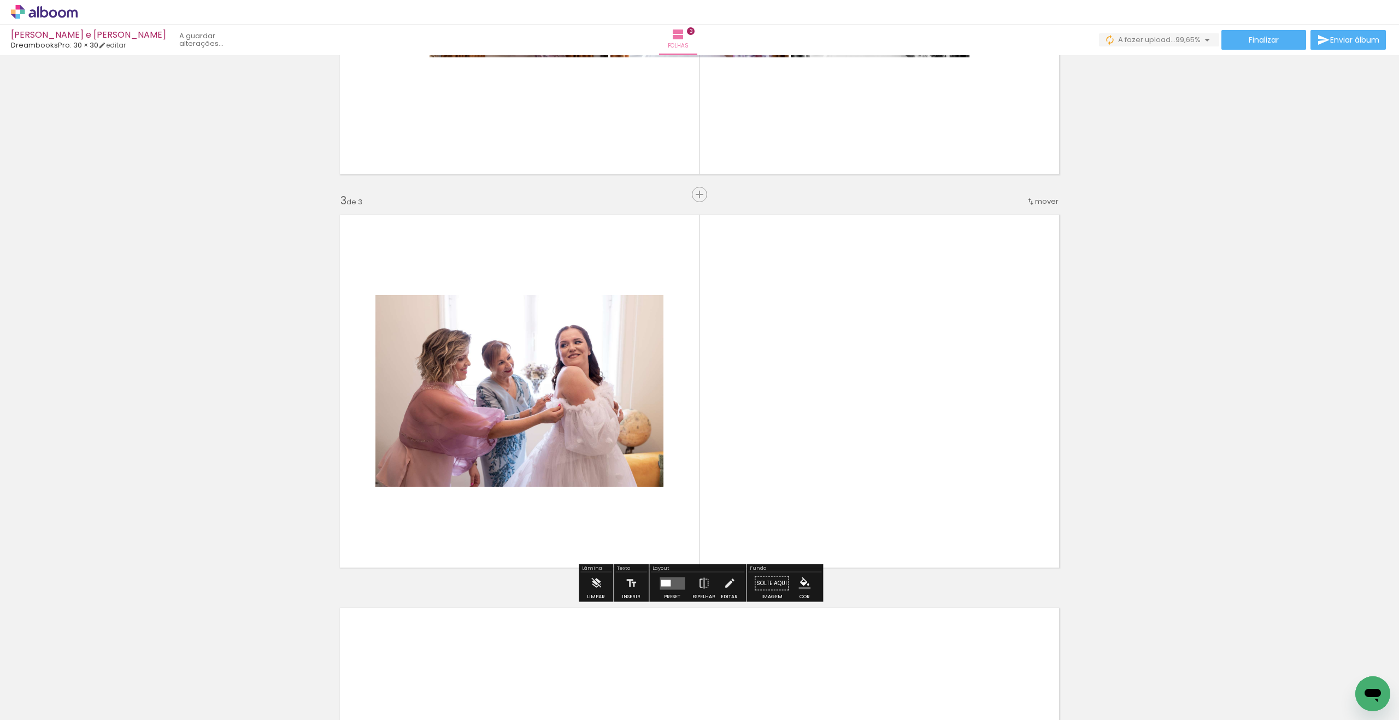
scroll to position [703, 0]
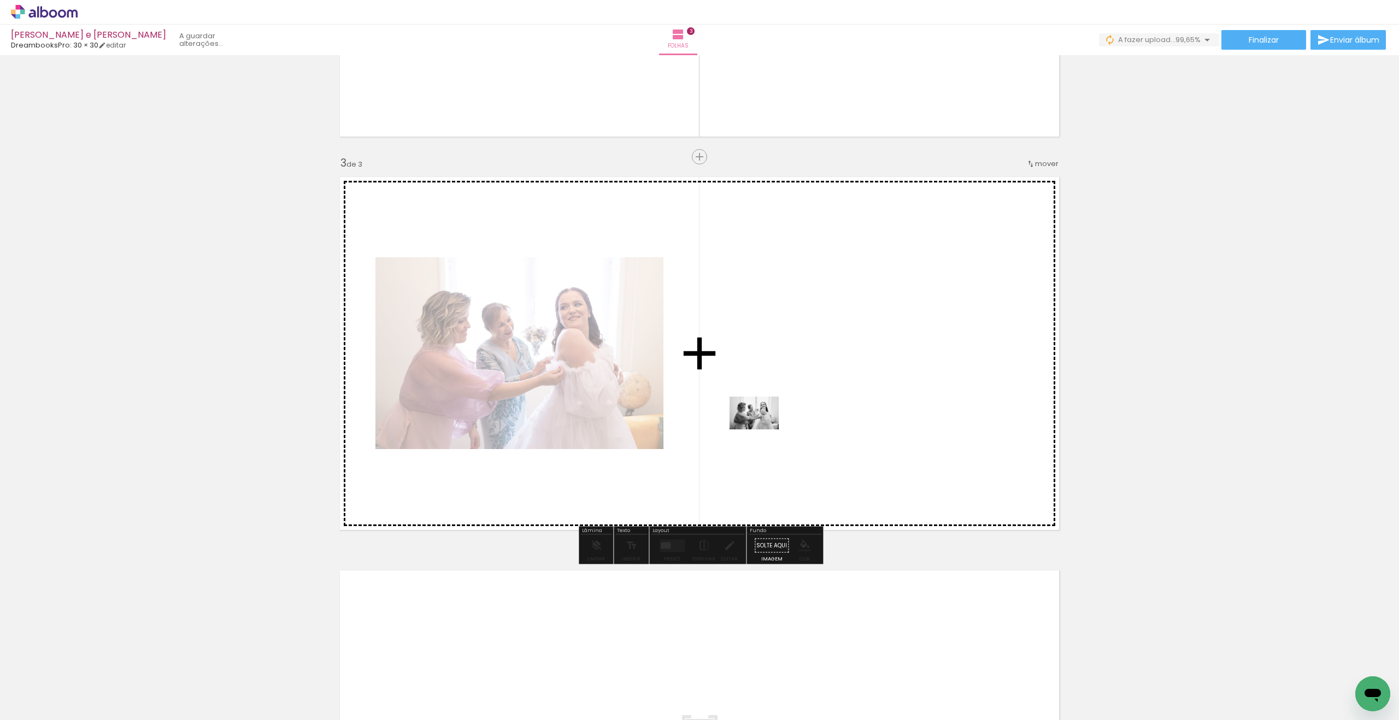
drag, startPoint x: 744, startPoint y: 684, endPoint x: 762, endPoint y: 430, distance: 255.3
click at [762, 430] on quentale-workspace at bounding box center [699, 360] width 1399 height 720
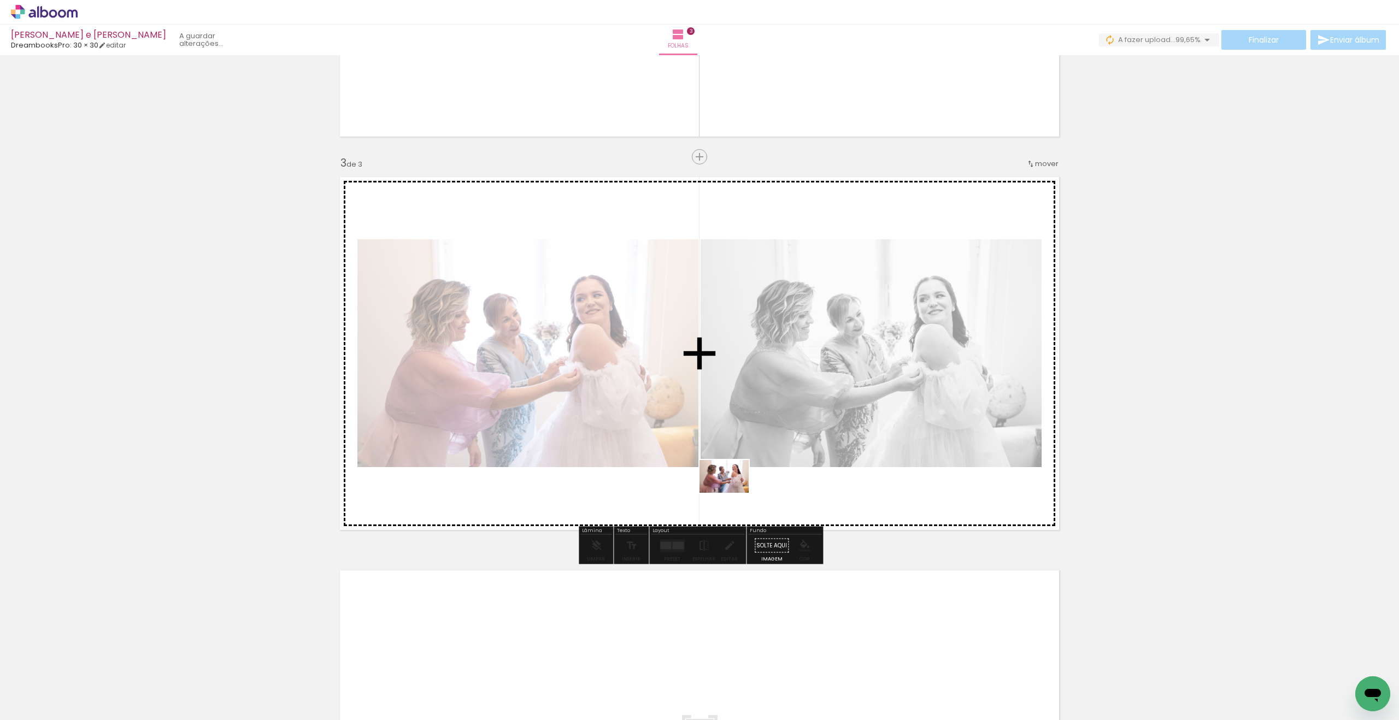
drag, startPoint x: 824, startPoint y: 687, endPoint x: 732, endPoint y: 493, distance: 214.9
click at [732, 493] on quentale-workspace at bounding box center [699, 360] width 1399 height 720
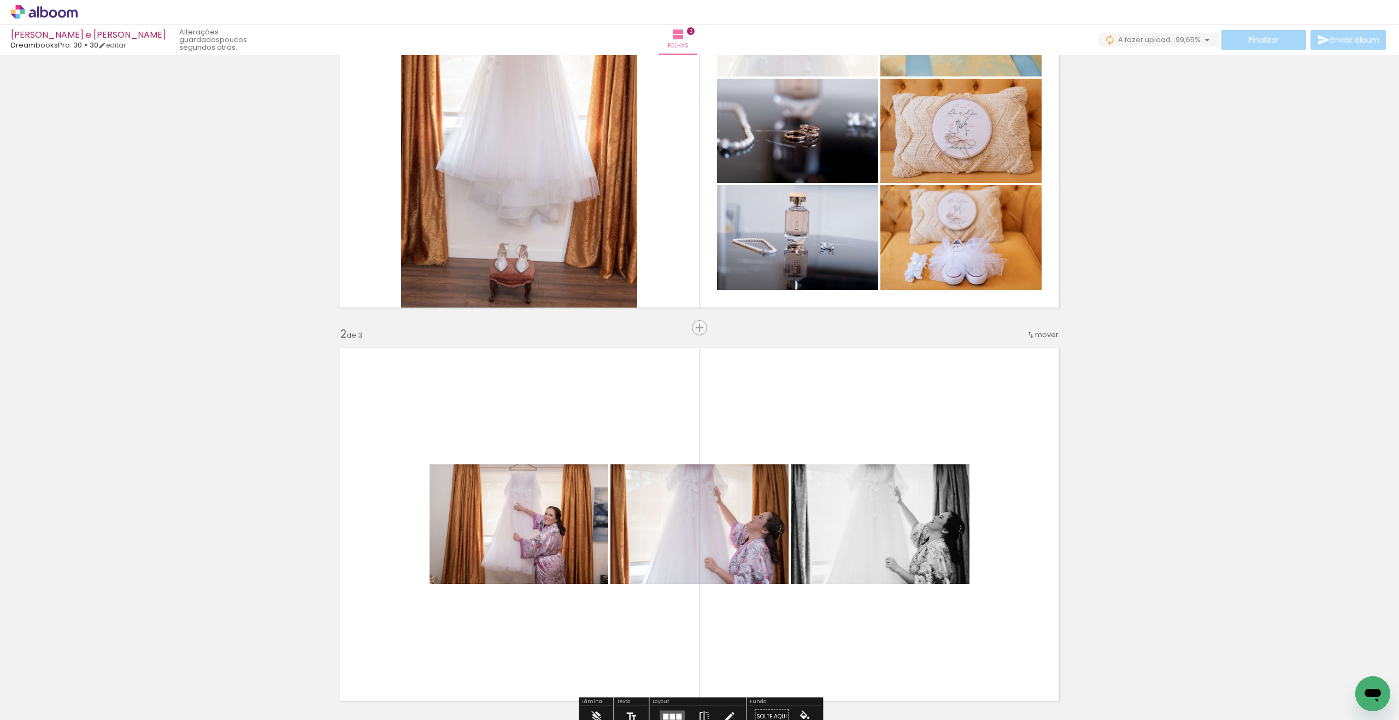
scroll to position [413, 0]
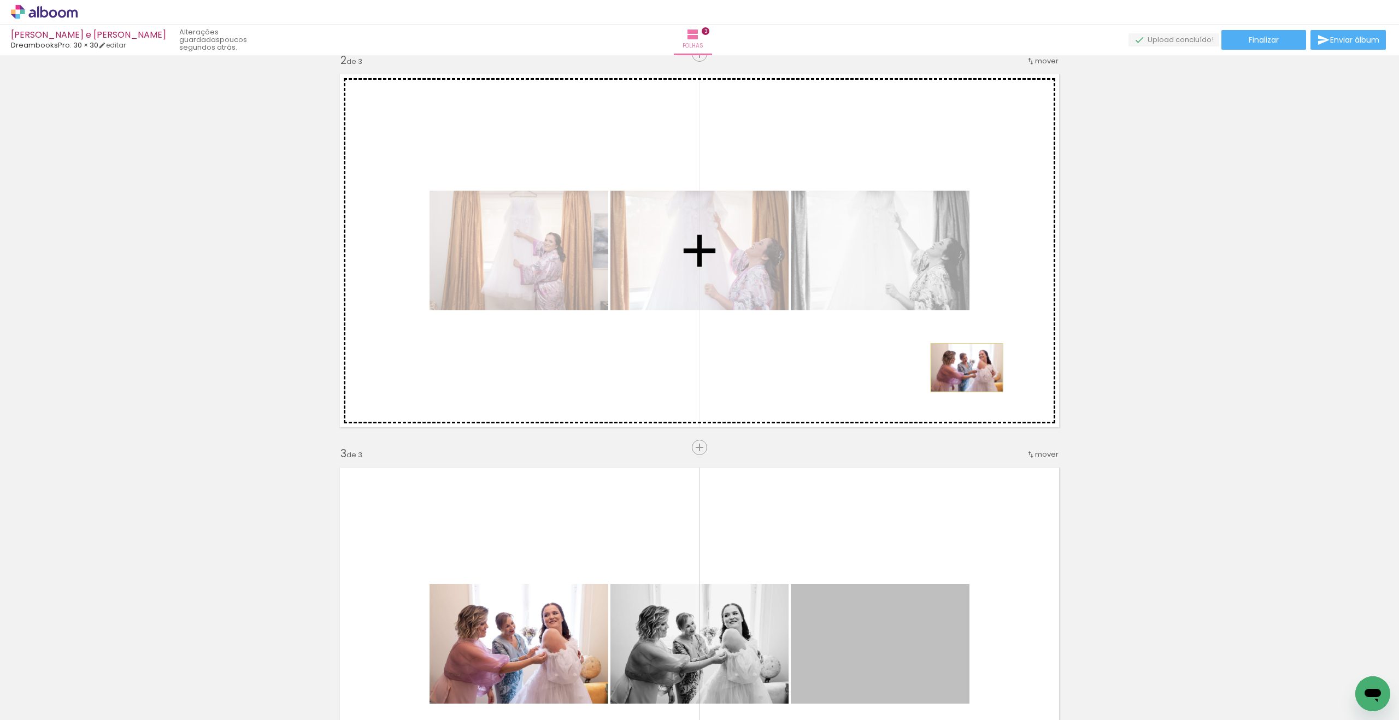
drag, startPoint x: 879, startPoint y: 633, endPoint x: 967, endPoint y: 368, distance: 279.3
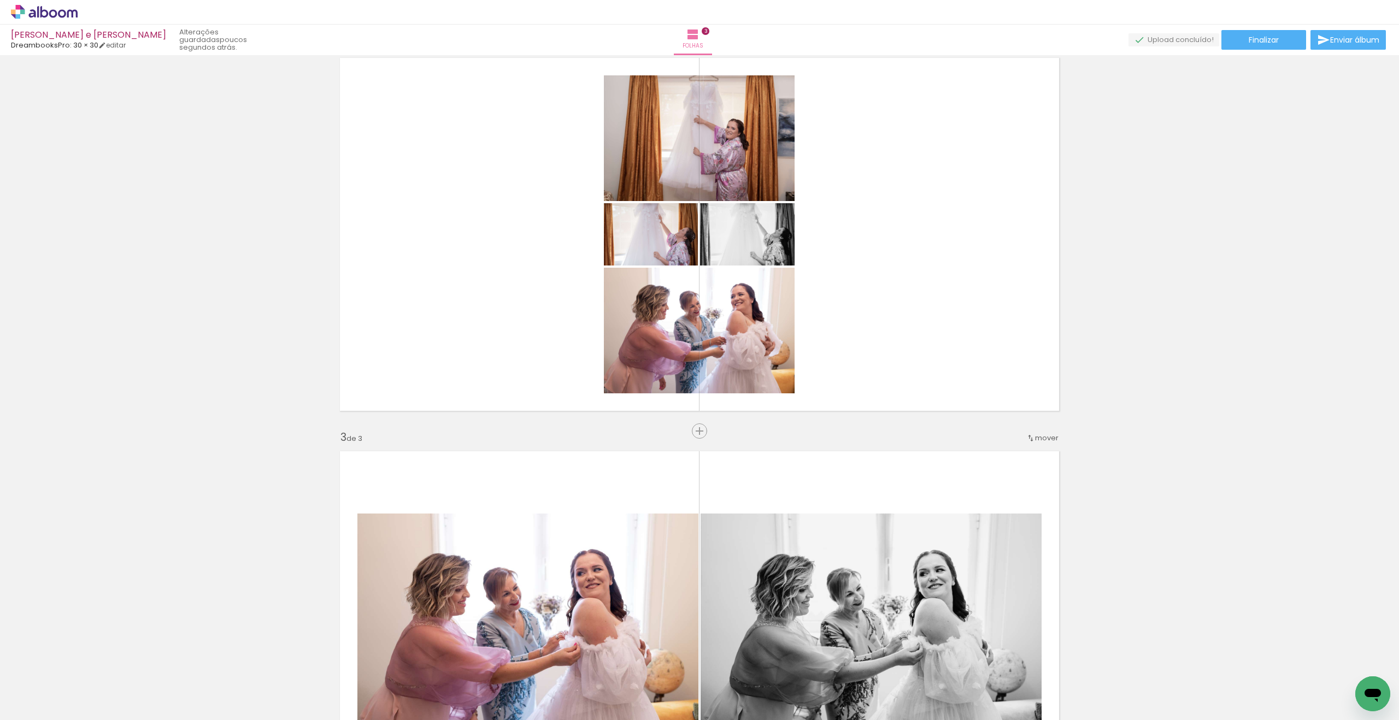
scroll to position [430, 0]
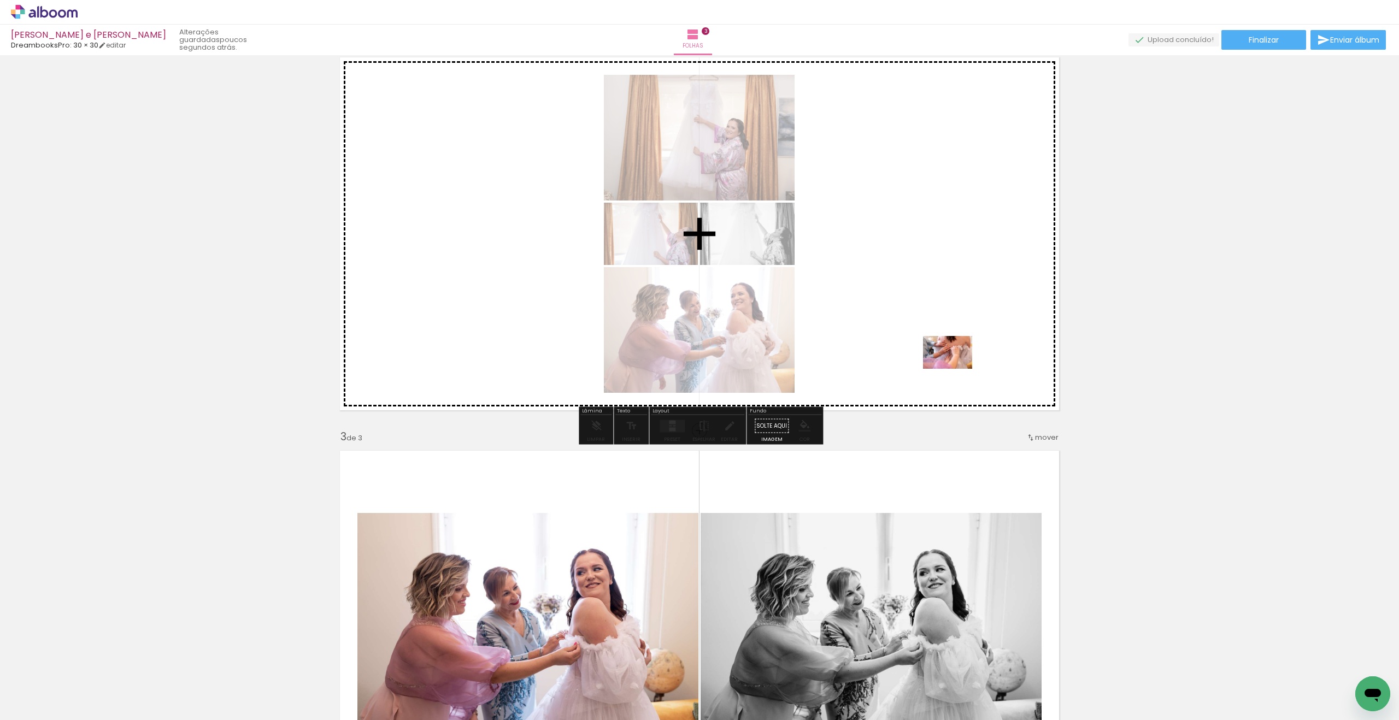
drag, startPoint x: 872, startPoint y: 685, endPoint x: 956, endPoint y: 369, distance: 326.7
click at [956, 369] on quentale-workspace at bounding box center [699, 360] width 1399 height 720
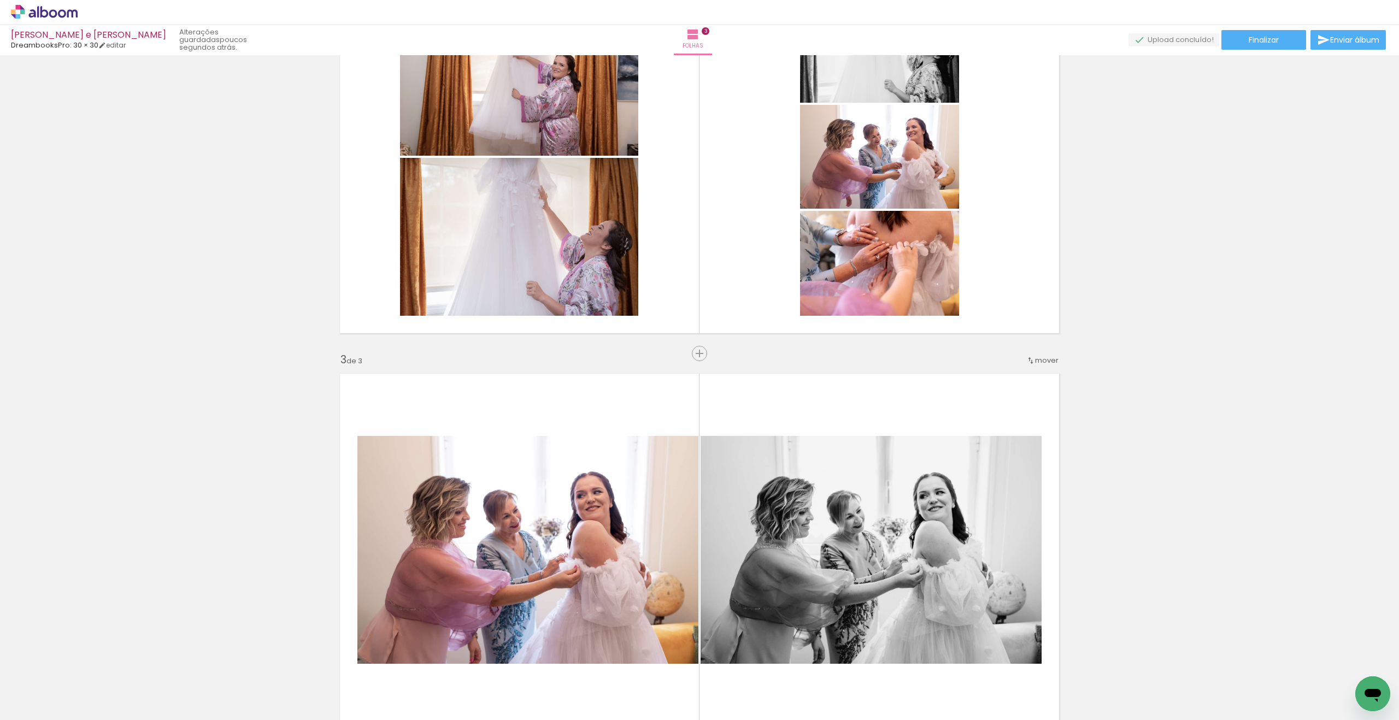
scroll to position [609, 0]
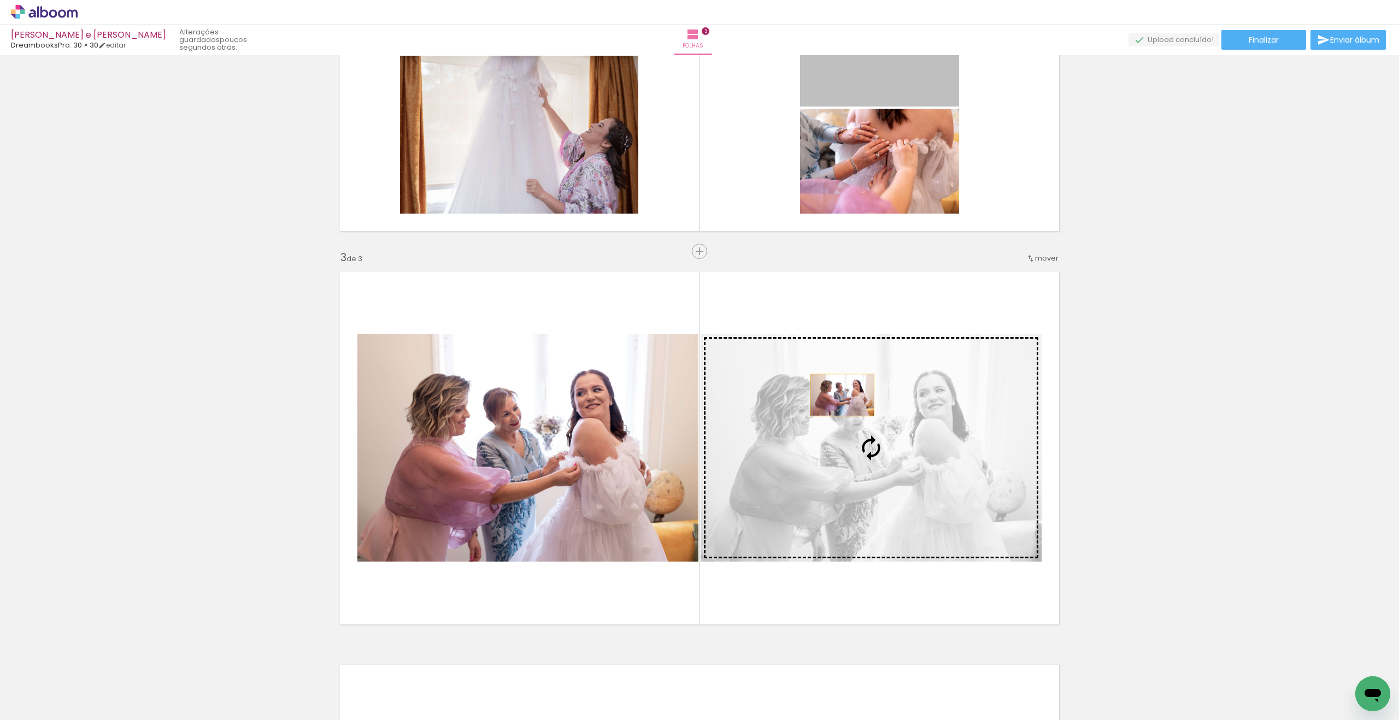
drag, startPoint x: 924, startPoint y: 92, endPoint x: 841, endPoint y: 397, distance: 315.9
click at [842, 396] on div "Inserir folha 1 de 3 Inserir folha 2 de 3 Inserir folha 3 de 3" at bounding box center [699, 237] width 1399 height 1574
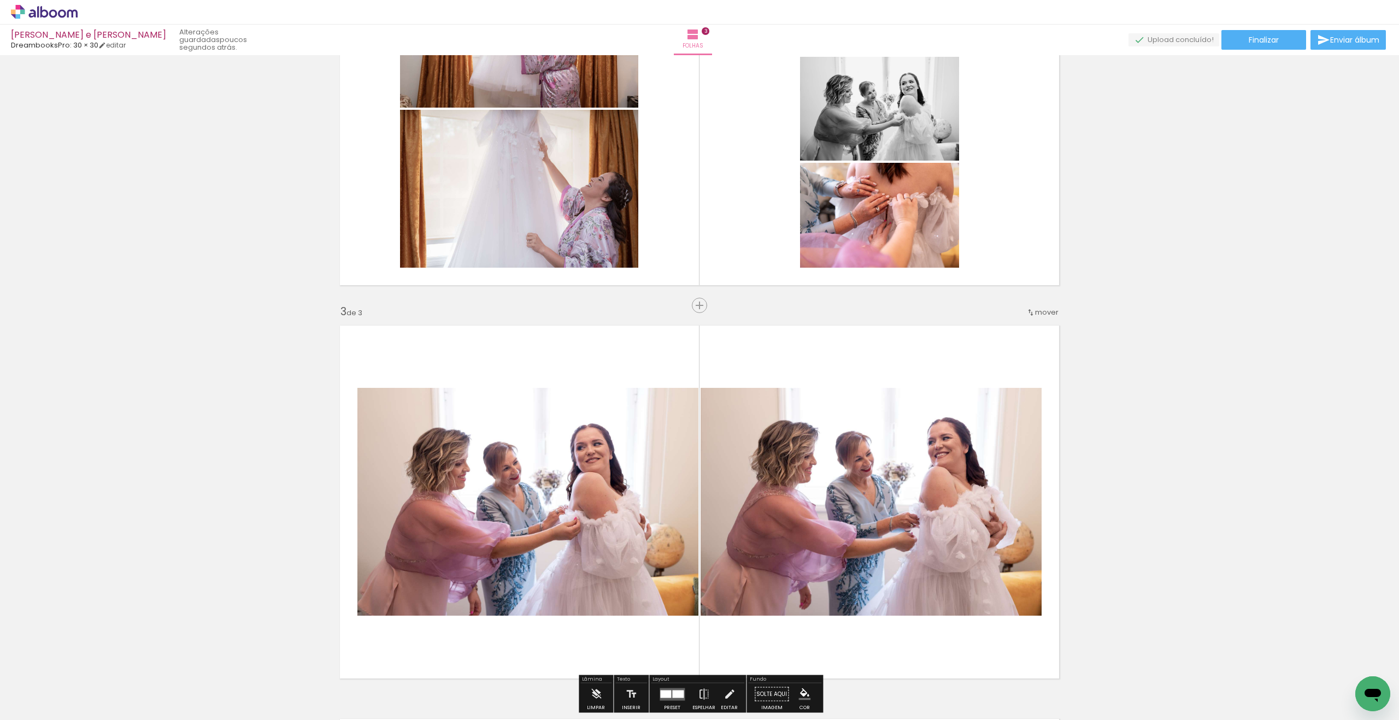
scroll to position [558, 0]
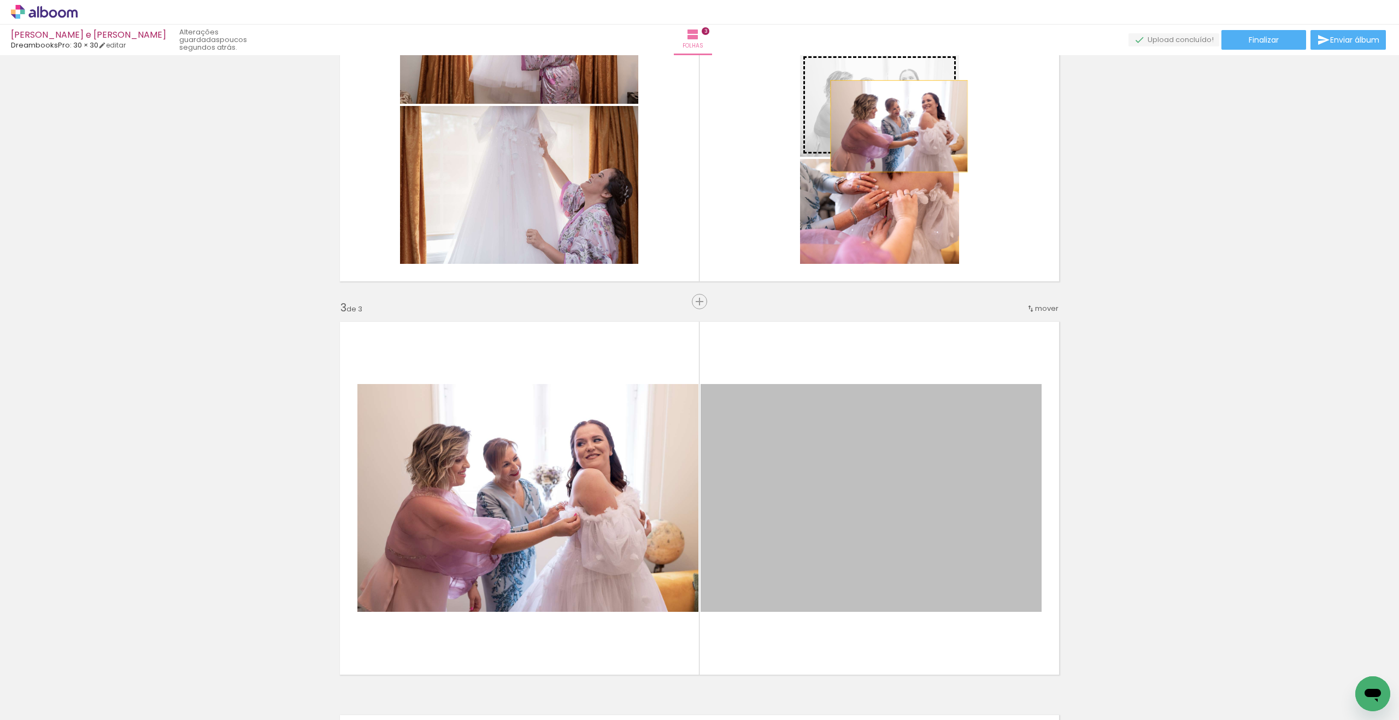
drag, startPoint x: 951, startPoint y: 496, endPoint x: 897, endPoint y: 124, distance: 376.0
click at [897, 124] on div "Inserir folha 1 de 3 Inserir folha 2 de 3 Inserir folha 3 de 3" at bounding box center [699, 288] width 1399 height 1574
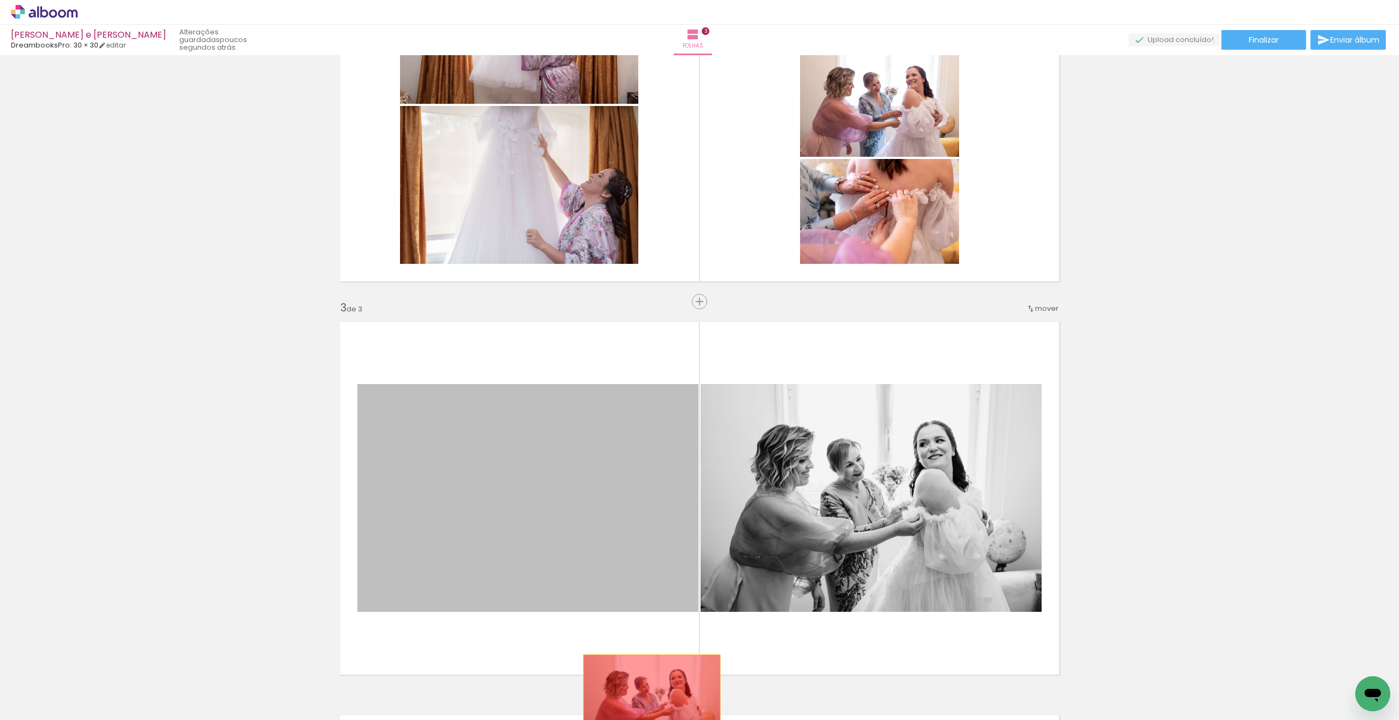
drag, startPoint x: 538, startPoint y: 486, endPoint x: 660, endPoint y: 699, distance: 245.5
click at [655, 707] on quentale-workspace at bounding box center [699, 360] width 1399 height 720
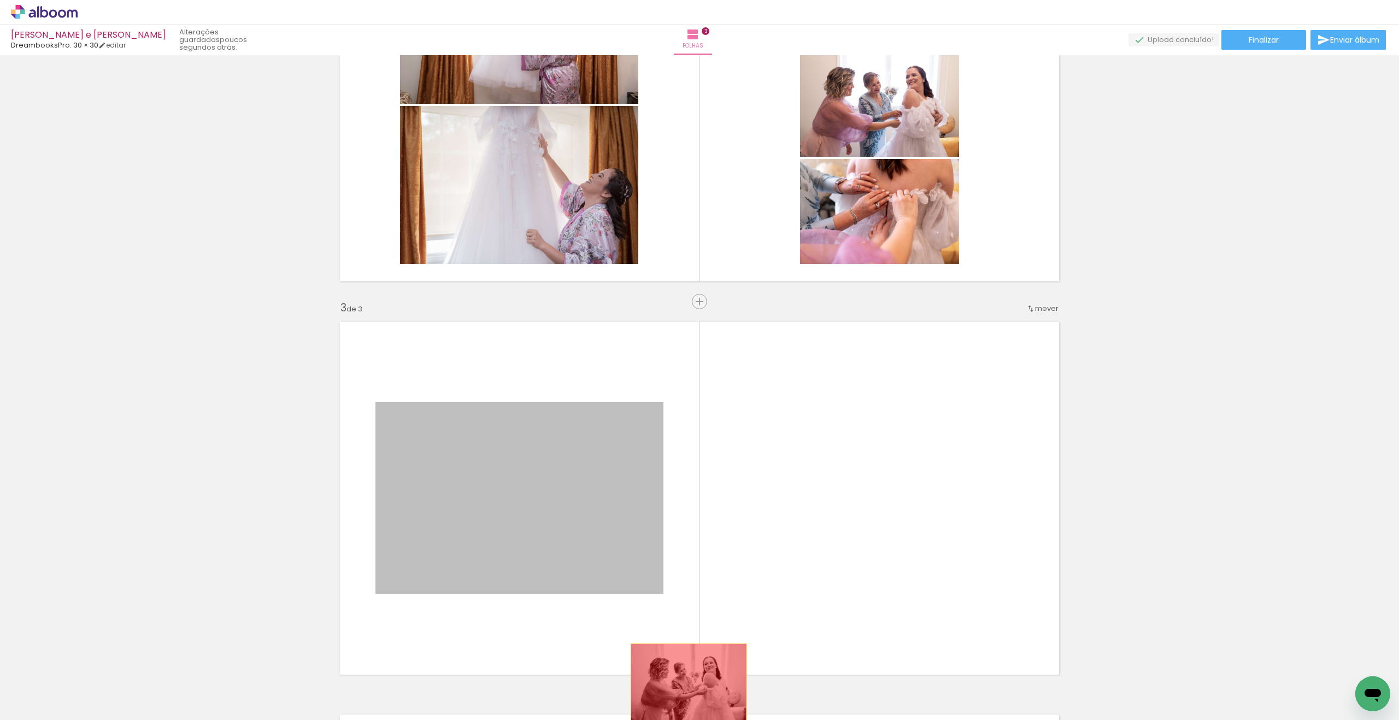
drag, startPoint x: 574, startPoint y: 483, endPoint x: 689, endPoint y: 683, distance: 230.3
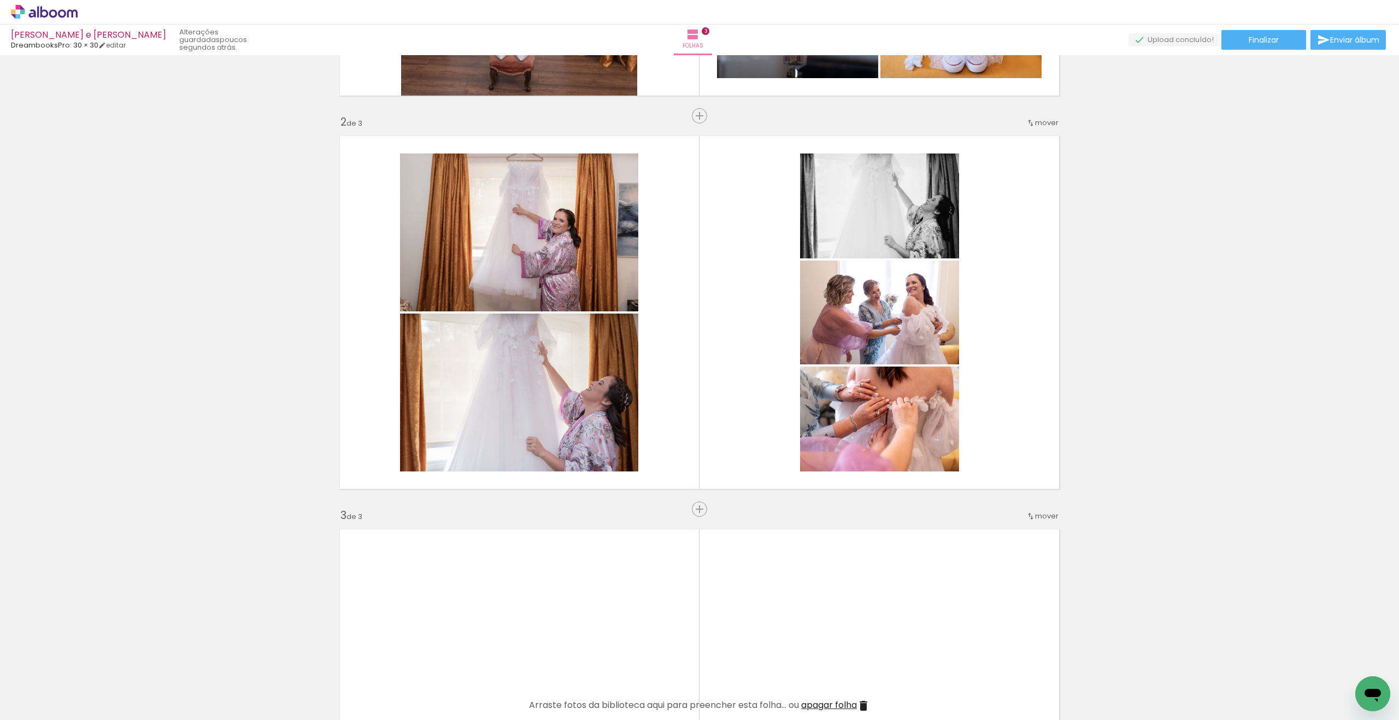
scroll to position [347, 0]
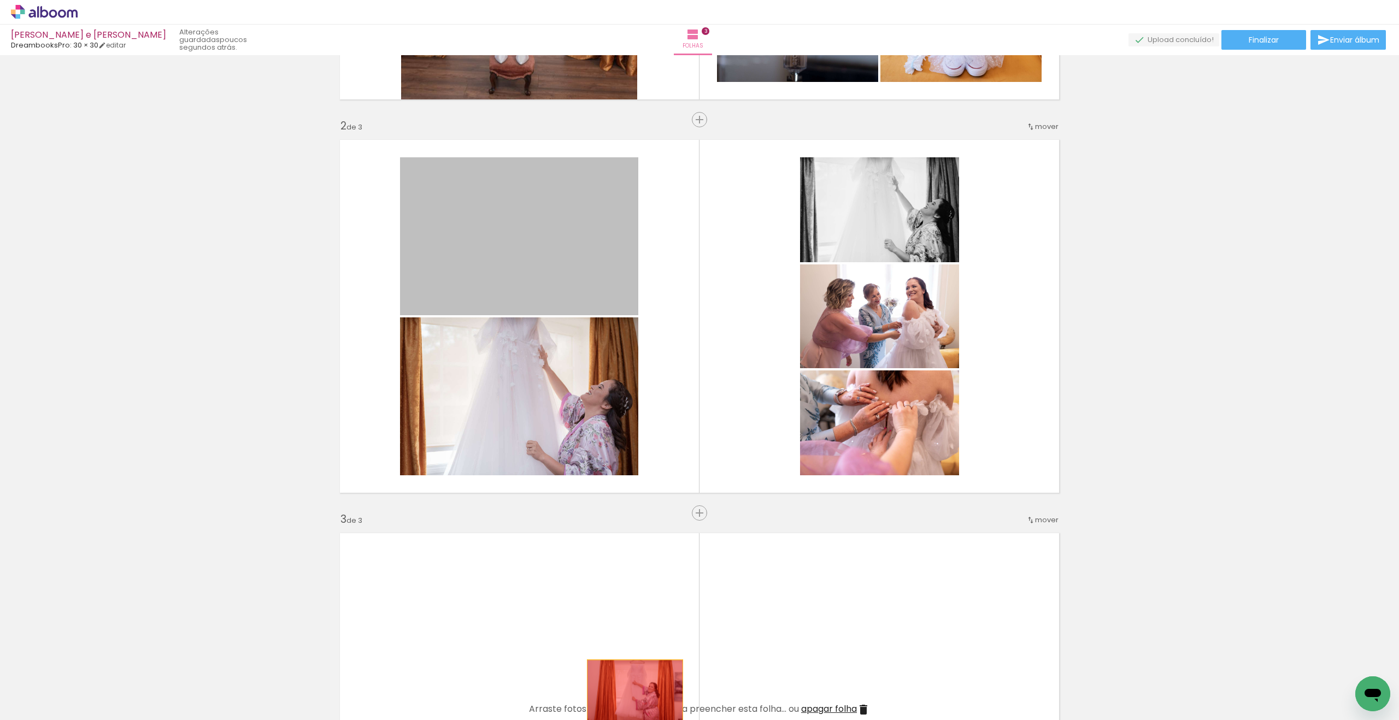
drag, startPoint x: 551, startPoint y: 246, endPoint x: 635, endPoint y: 692, distance: 453.7
click at [635, 692] on quentale-workspace at bounding box center [699, 360] width 1399 height 720
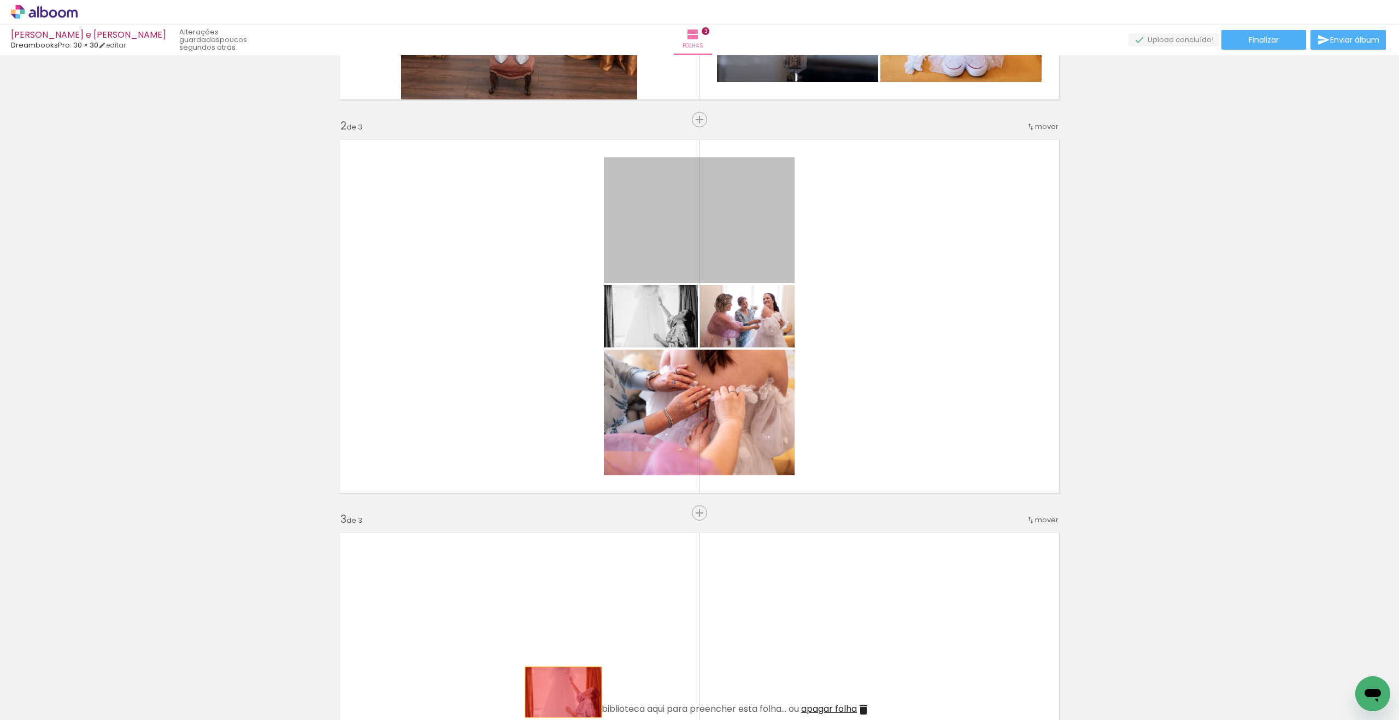
drag, startPoint x: 641, startPoint y: 244, endPoint x: 563, endPoint y: 692, distance: 455.3
click at [563, 692] on quentale-workspace at bounding box center [699, 360] width 1399 height 720
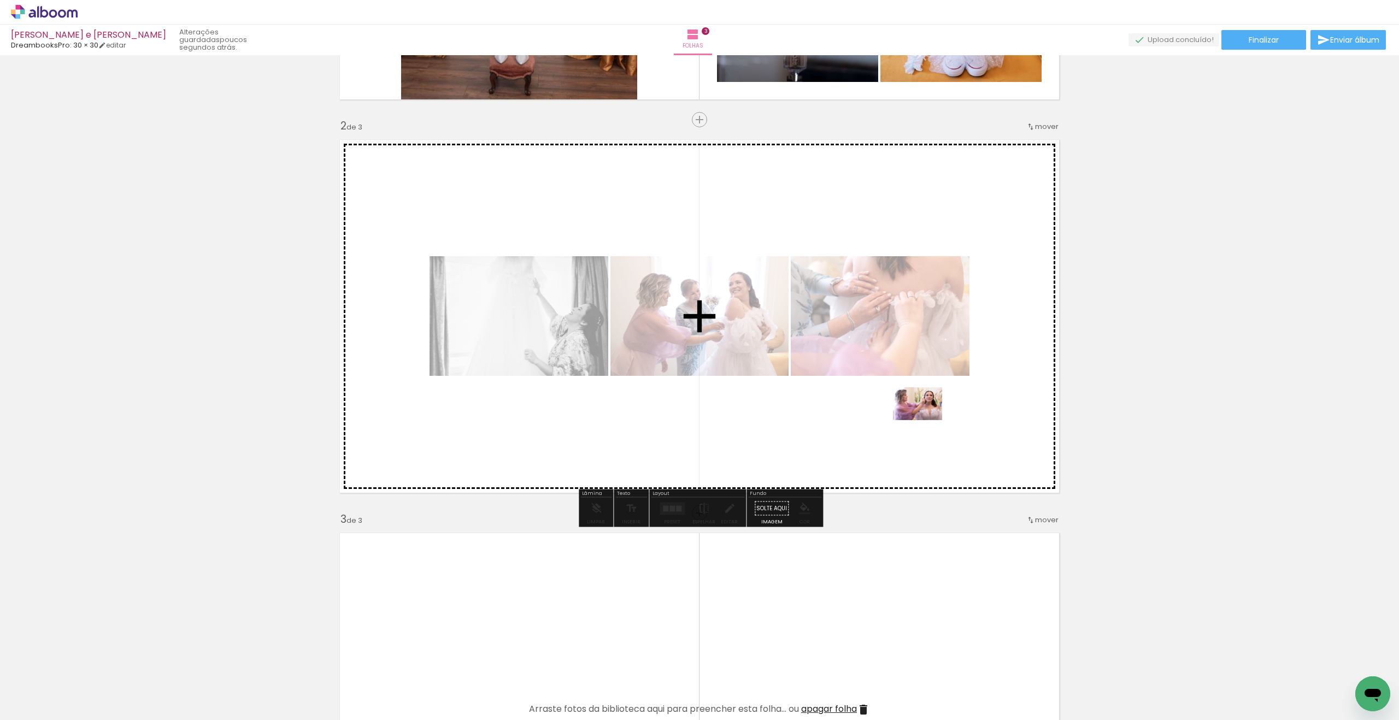
drag, startPoint x: 1052, startPoint y: 691, endPoint x: 926, endPoint y: 420, distance: 298.7
click at [926, 420] on quentale-workspace at bounding box center [699, 360] width 1399 height 720
